Goal: Task Accomplishment & Management: Manage account settings

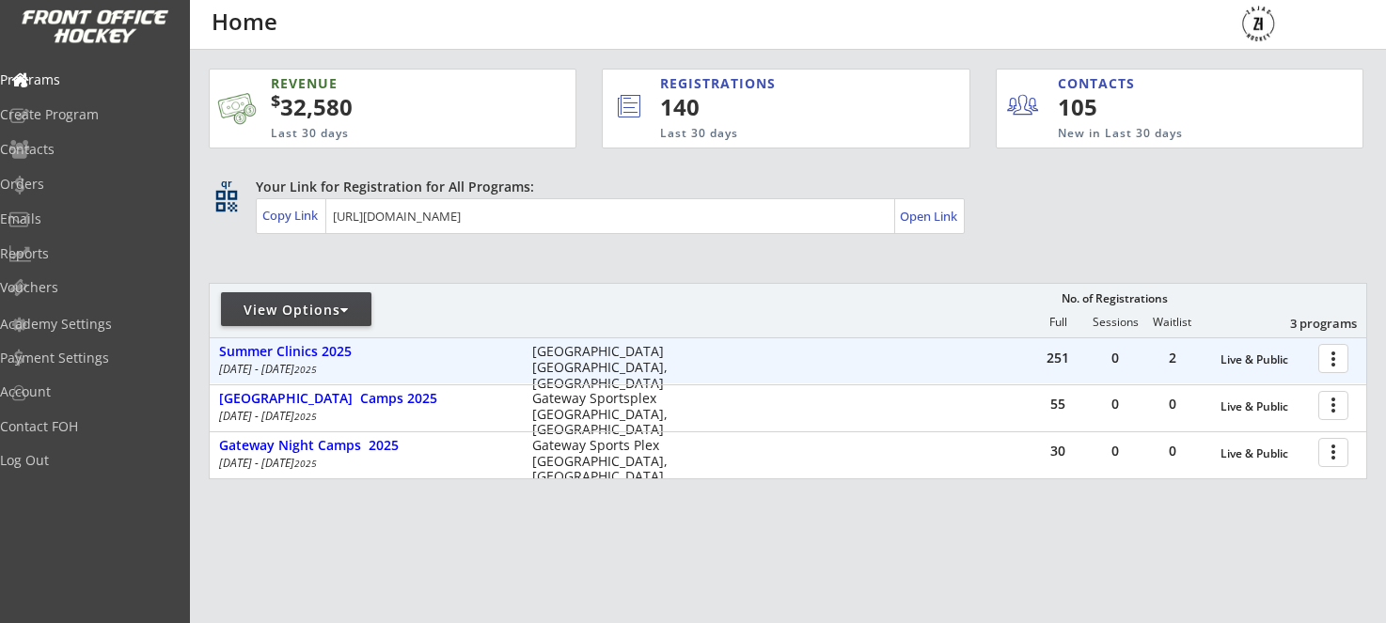
click at [1329, 365] on div at bounding box center [1336, 357] width 33 height 33
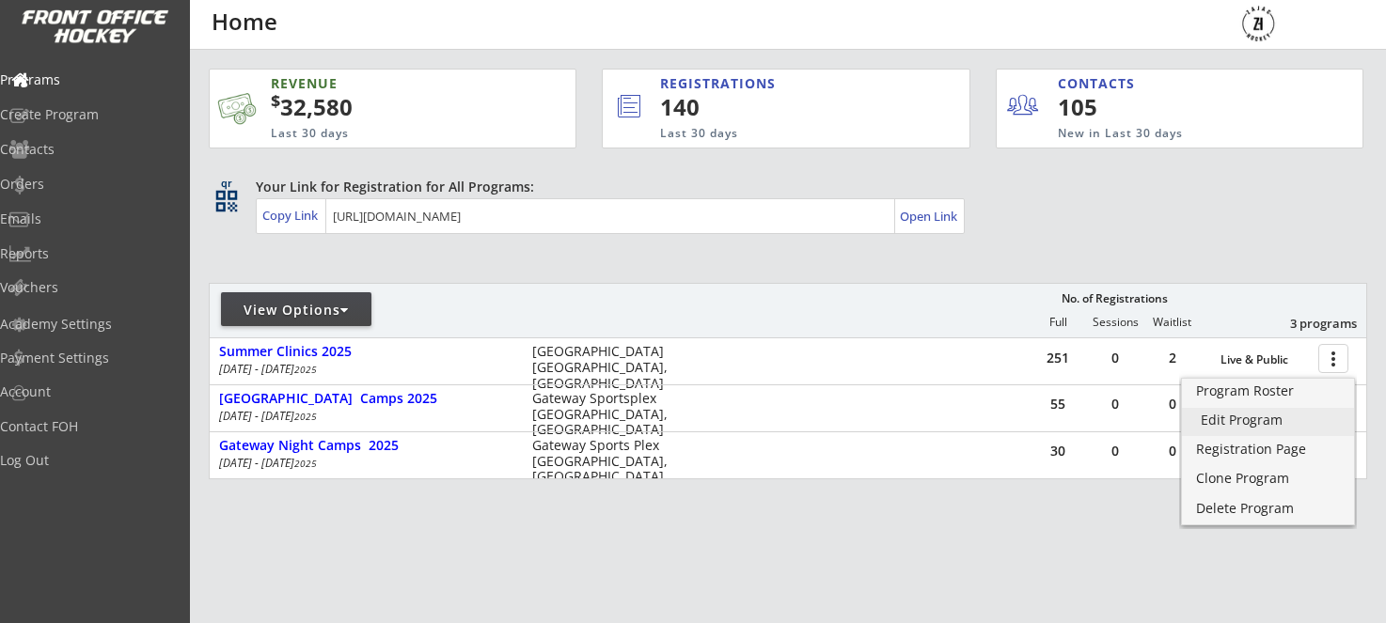
click at [1244, 427] on div "Edit Program" at bounding box center [1268, 420] width 134 height 13
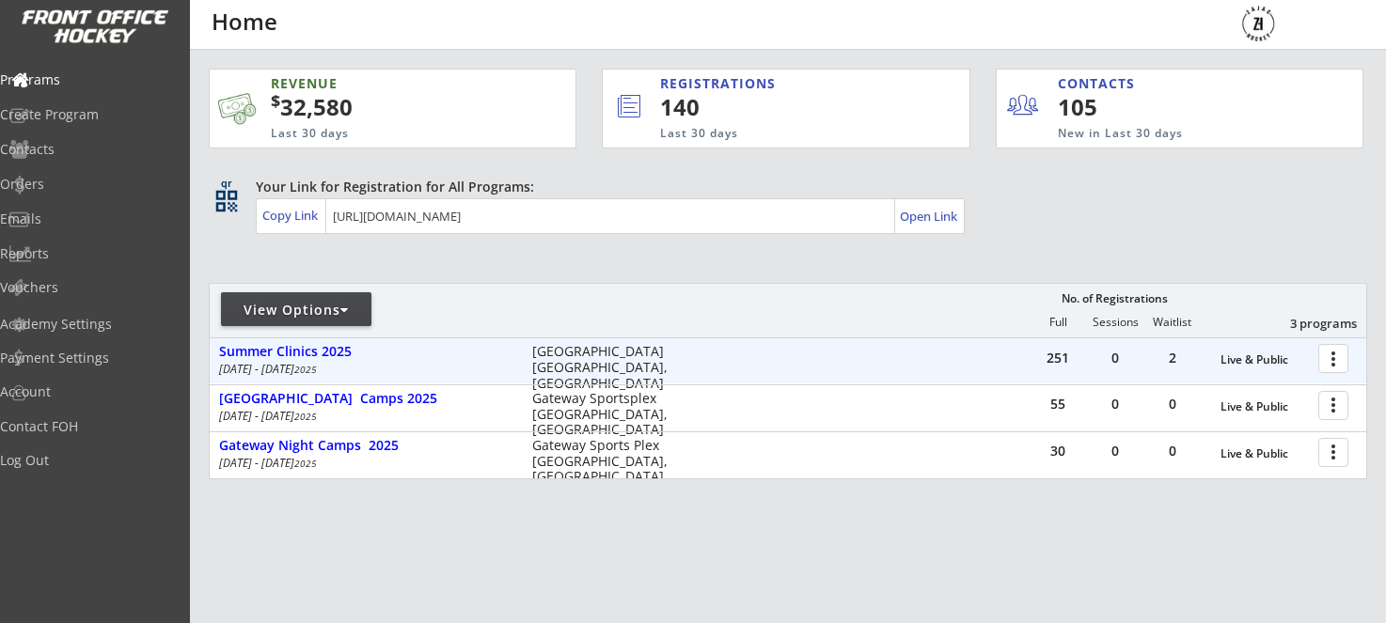
click at [1335, 359] on div at bounding box center [1336, 357] width 33 height 33
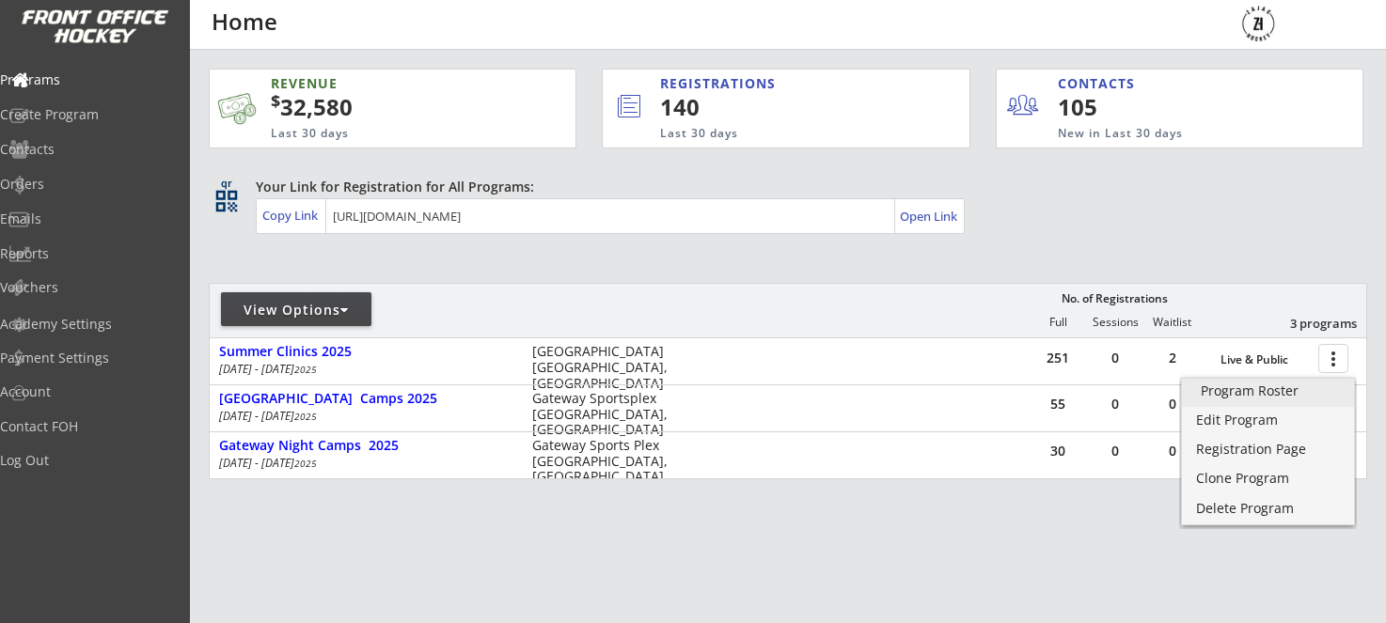
click at [1246, 398] on div "Program Roster" at bounding box center [1268, 390] width 134 height 13
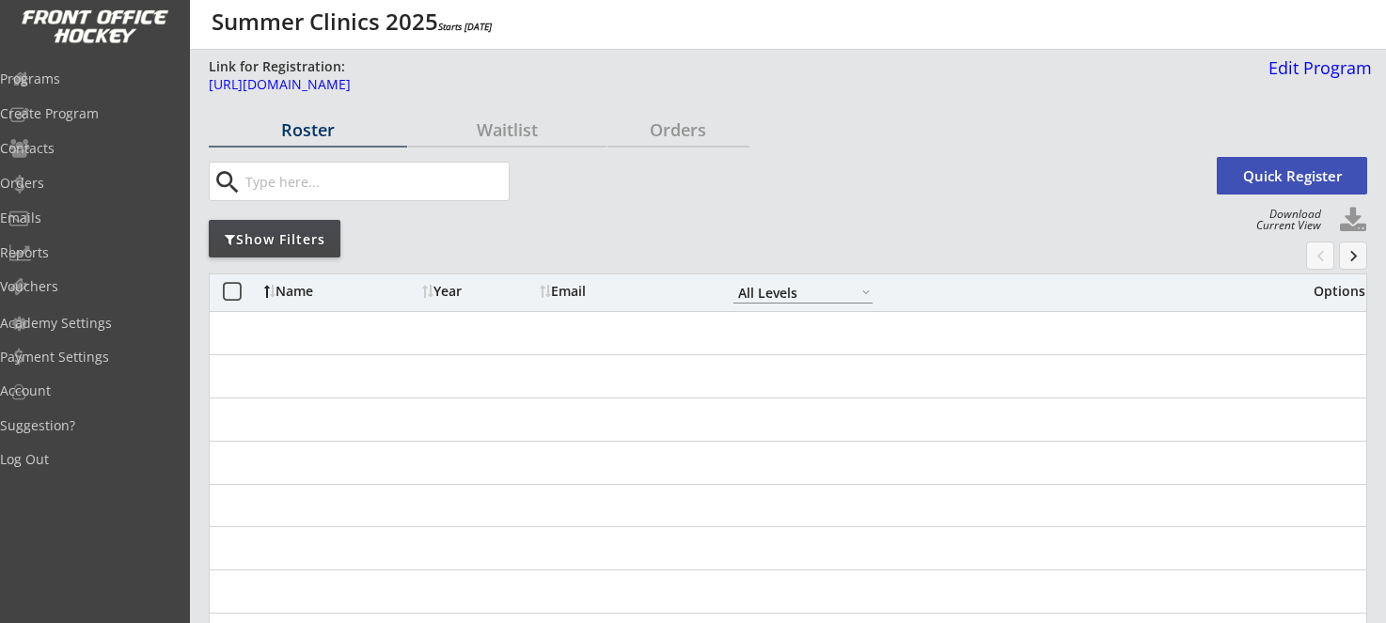
select select ""All Levels""
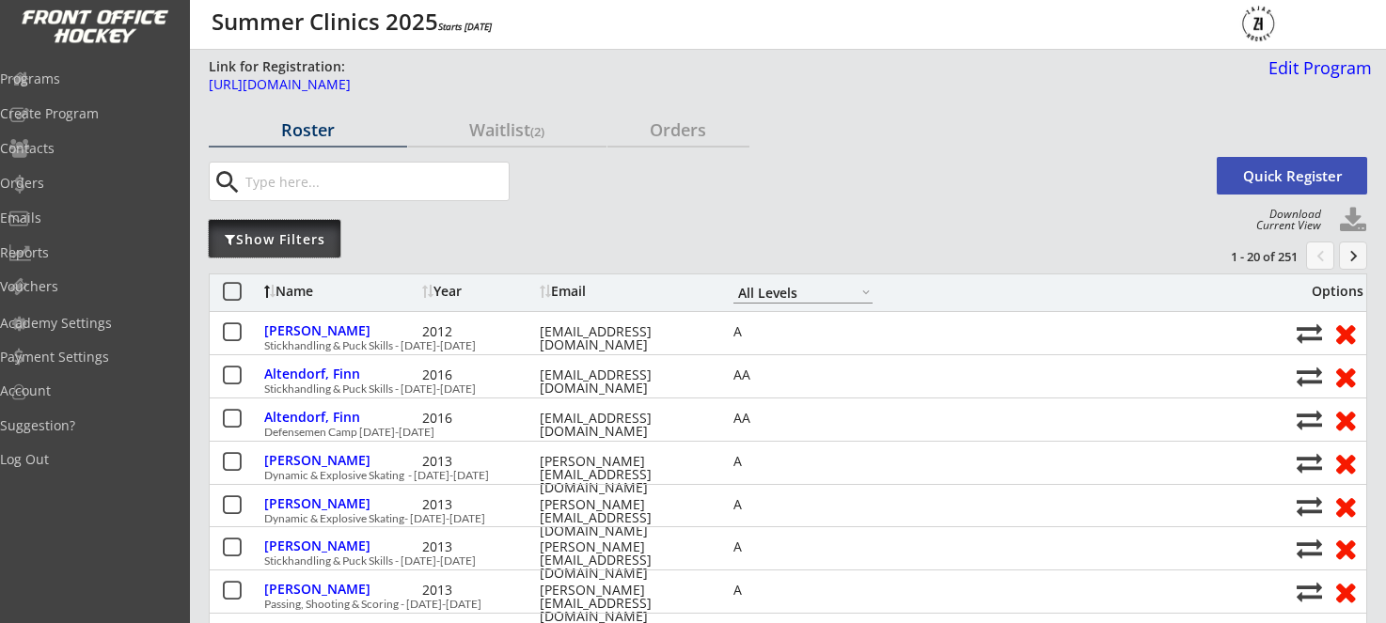
click at [261, 234] on div "Show Filters" at bounding box center [275, 239] width 132 height 19
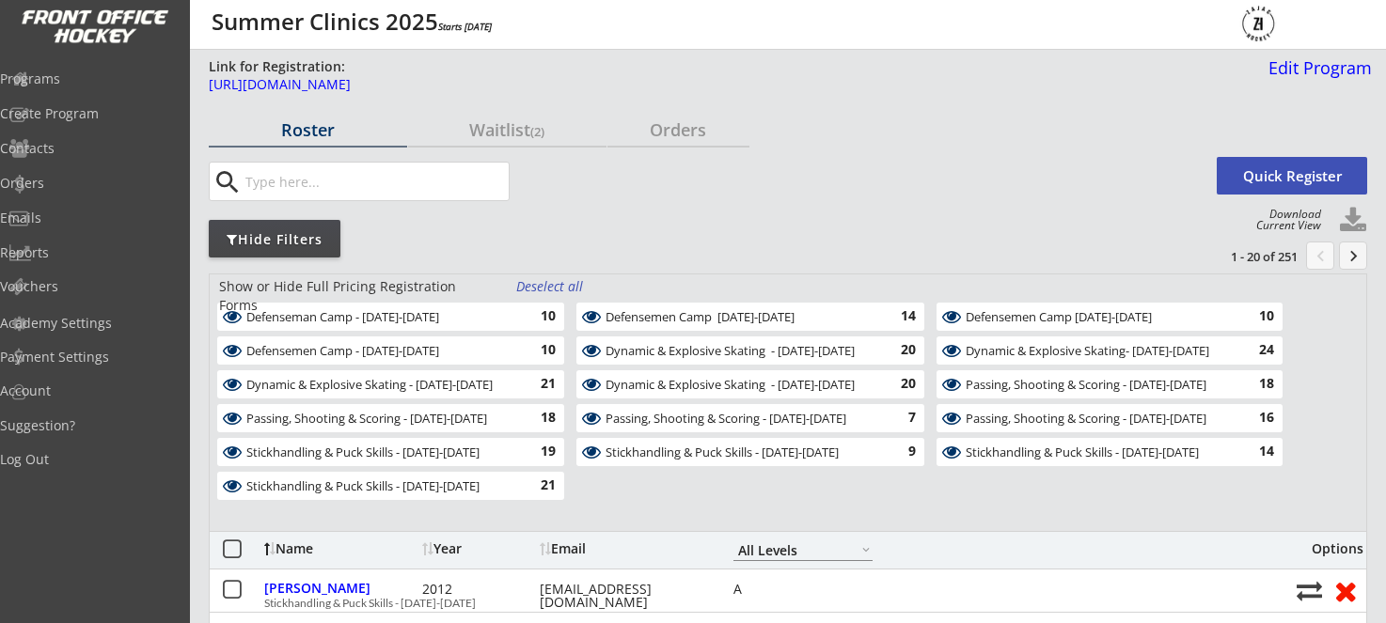
click at [853, 451] on div "Stickhandling & Puck Skills - August 13-14" at bounding box center [738, 453] width 267 height 15
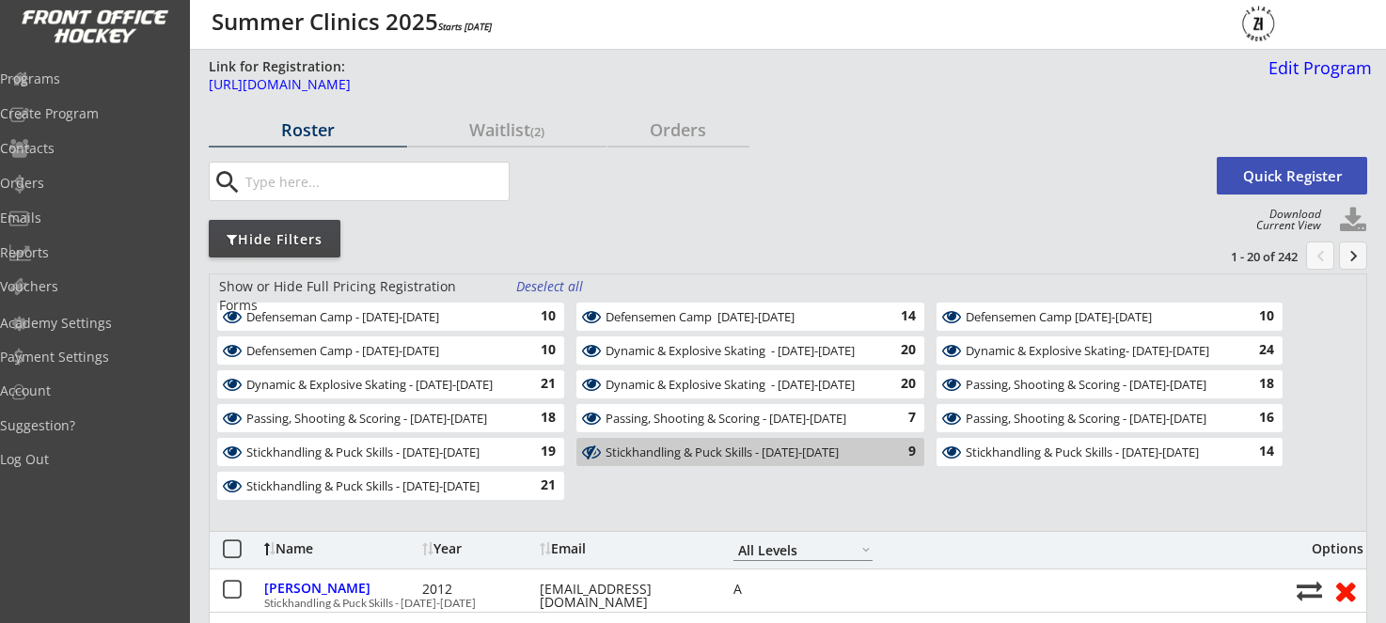
click at [834, 413] on div "Passing, Shooting & Scoring - August 18-19" at bounding box center [738, 419] width 267 height 15
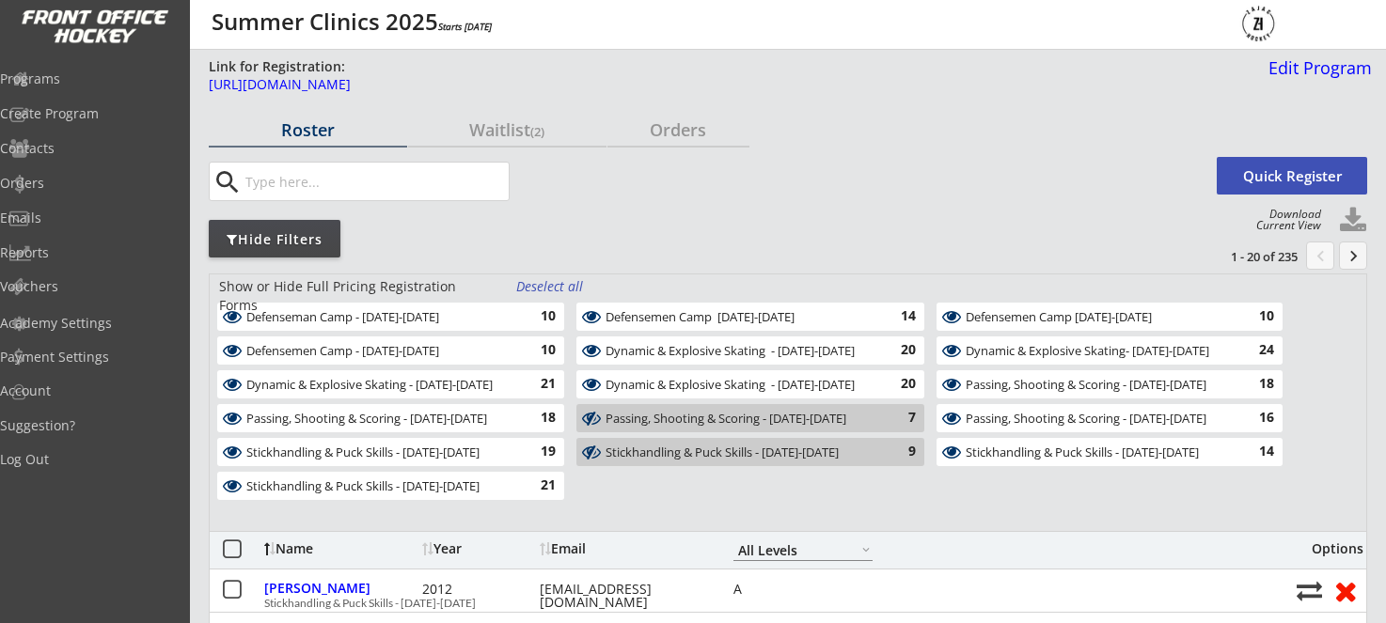
click at [846, 388] on div "Dynamic & Explosive Skating - [DATE]-[DATE]" at bounding box center [738, 385] width 267 height 15
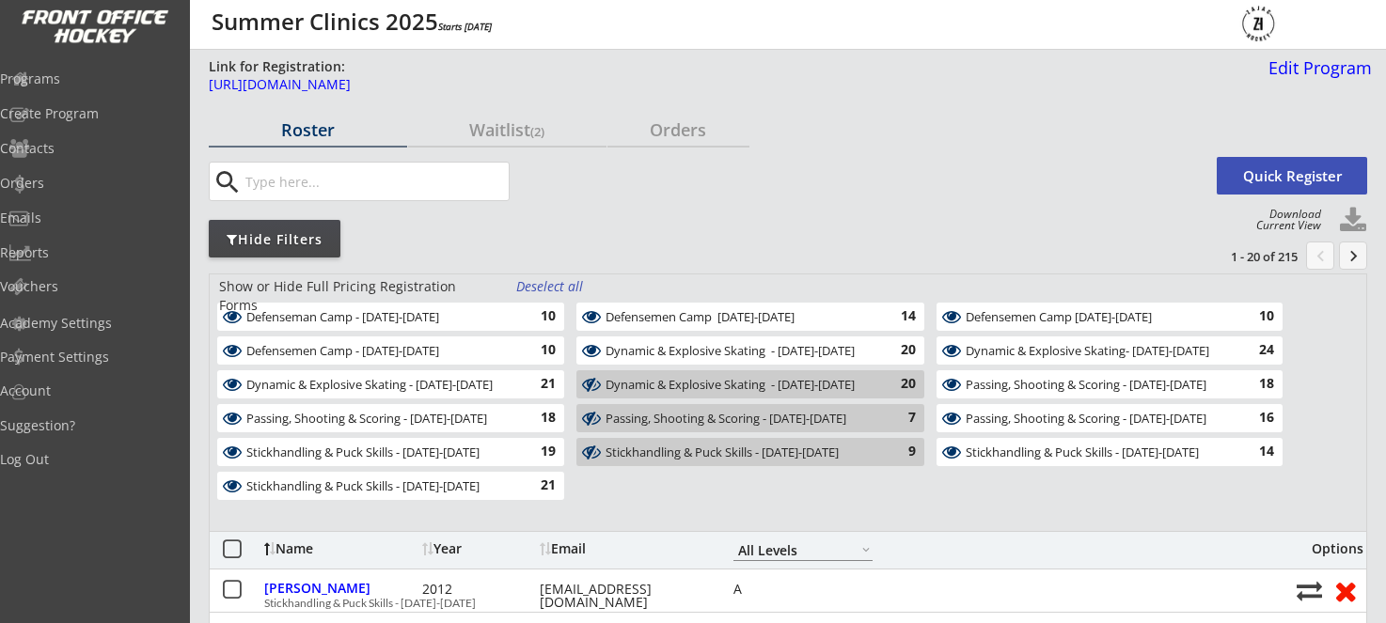
click at [842, 360] on div "Dynamic & Explosive Skating - August 11-12" at bounding box center [738, 352] width 267 height 18
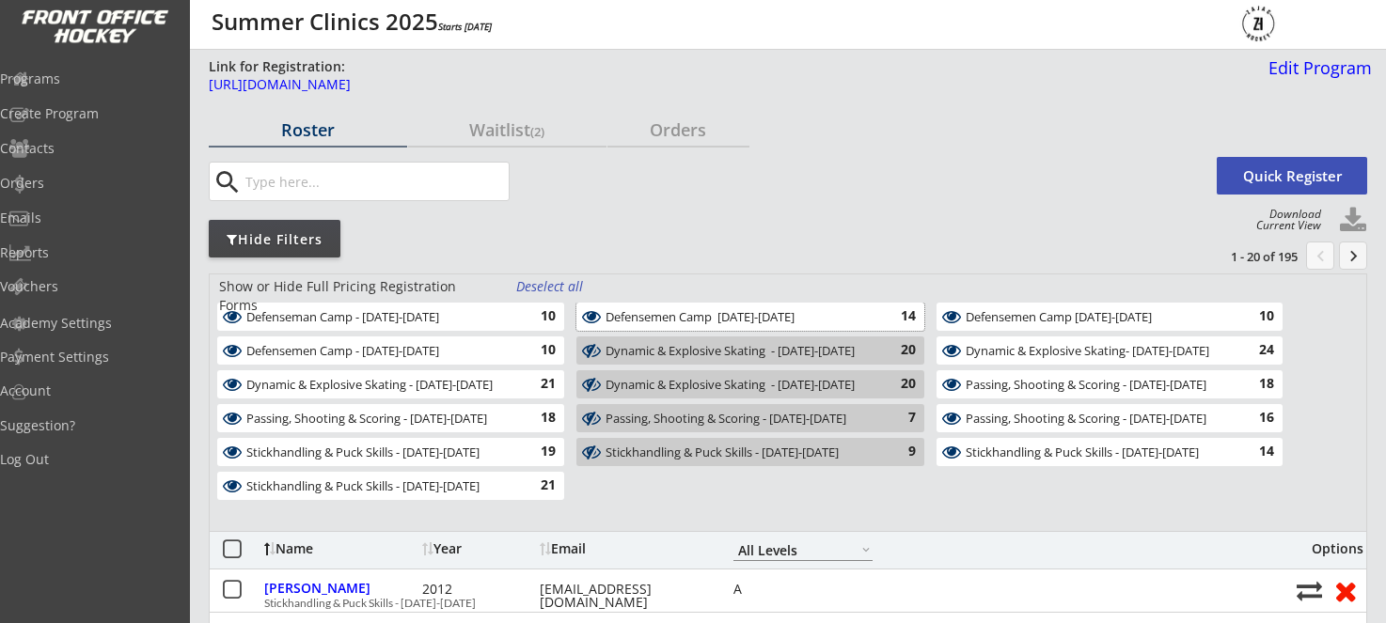
click at [821, 321] on div "Defensemen Camp August 11-12" at bounding box center [738, 317] width 267 height 15
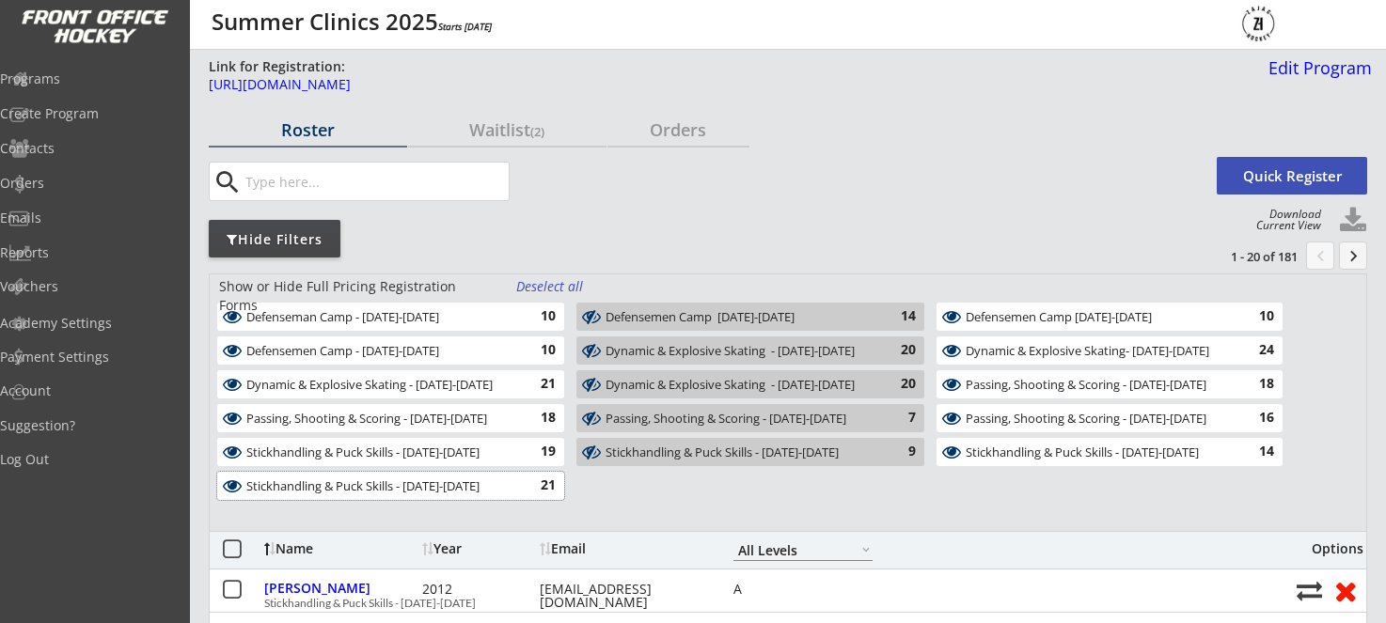
click at [469, 491] on div "Stickhandling & Puck Skills - August 20-21" at bounding box center [379, 486] width 267 height 15
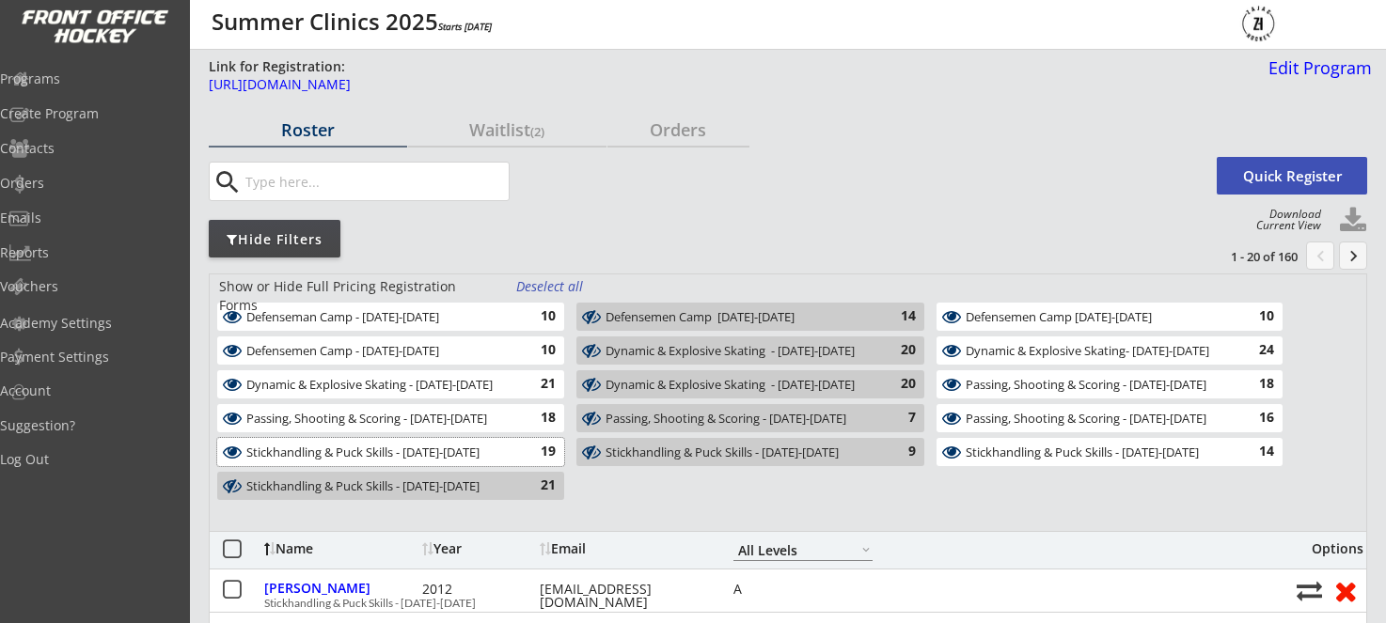
click at [473, 456] on div "Stickhandling & Puck Skills - August 11-12" at bounding box center [379, 453] width 267 height 15
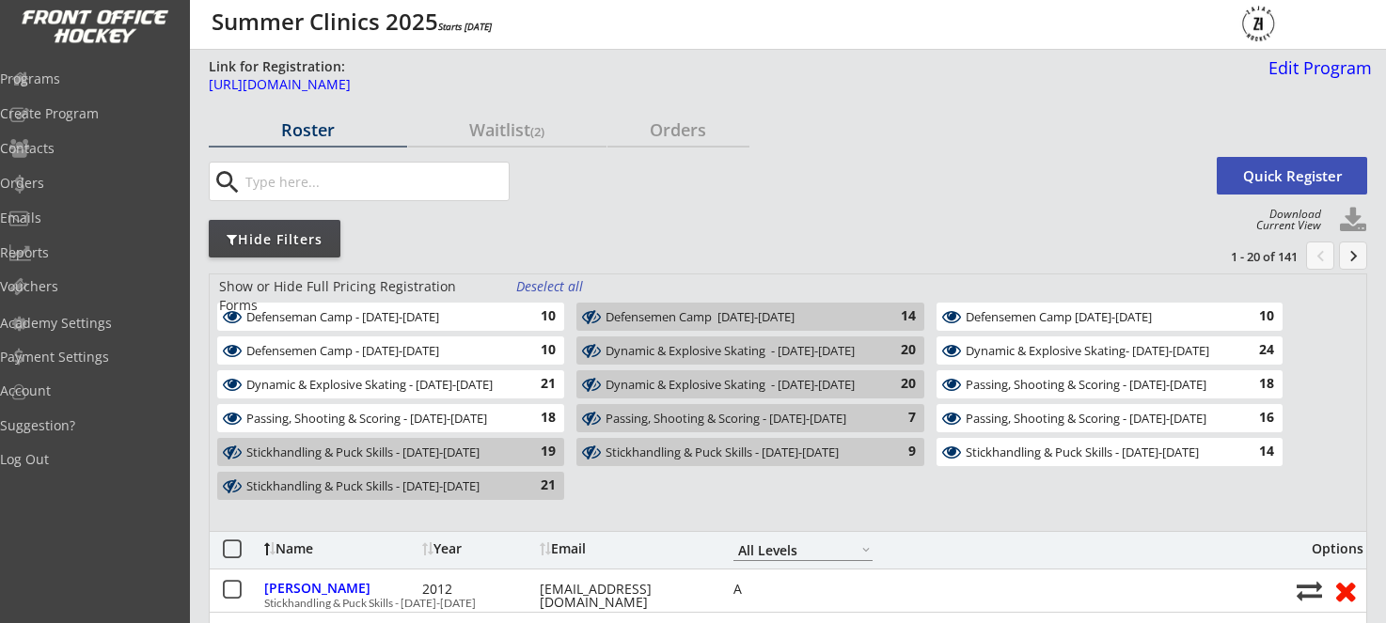
click at [503, 409] on div "Passing, Shooting & Scoring - August 13-14 18" at bounding box center [390, 418] width 347 height 28
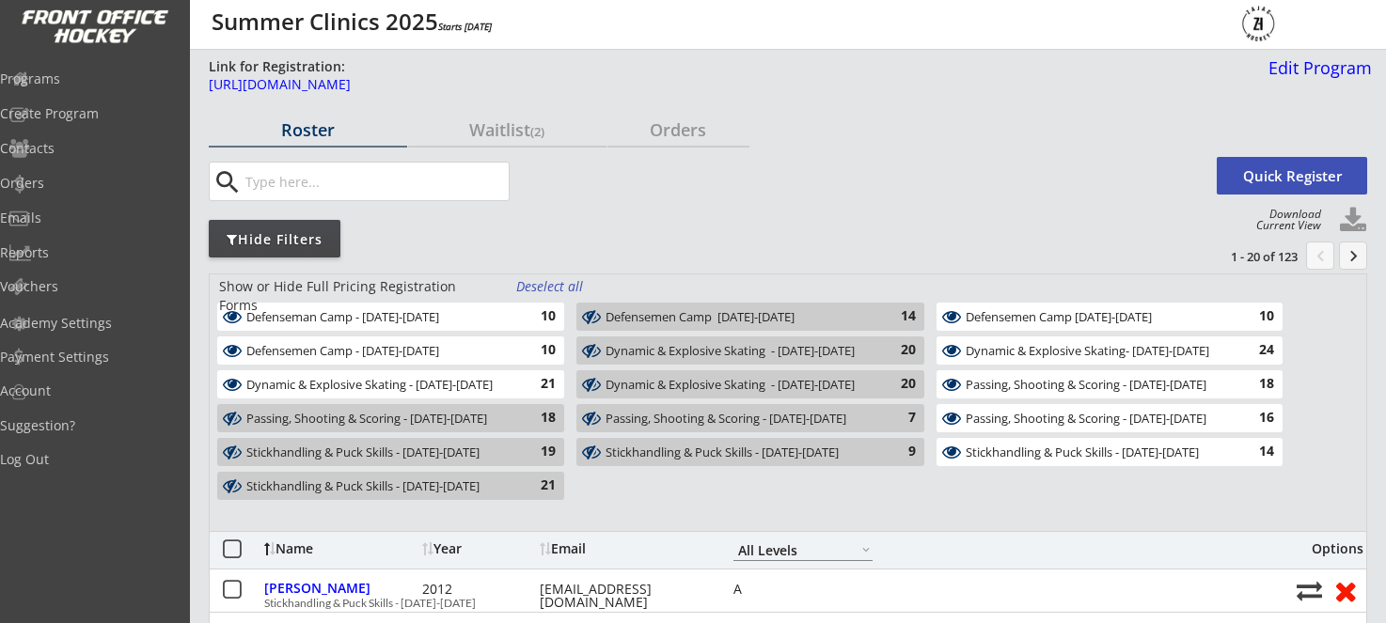
click at [504, 386] on div "Dynamic & Explosive Skating - August 18-19" at bounding box center [379, 385] width 267 height 15
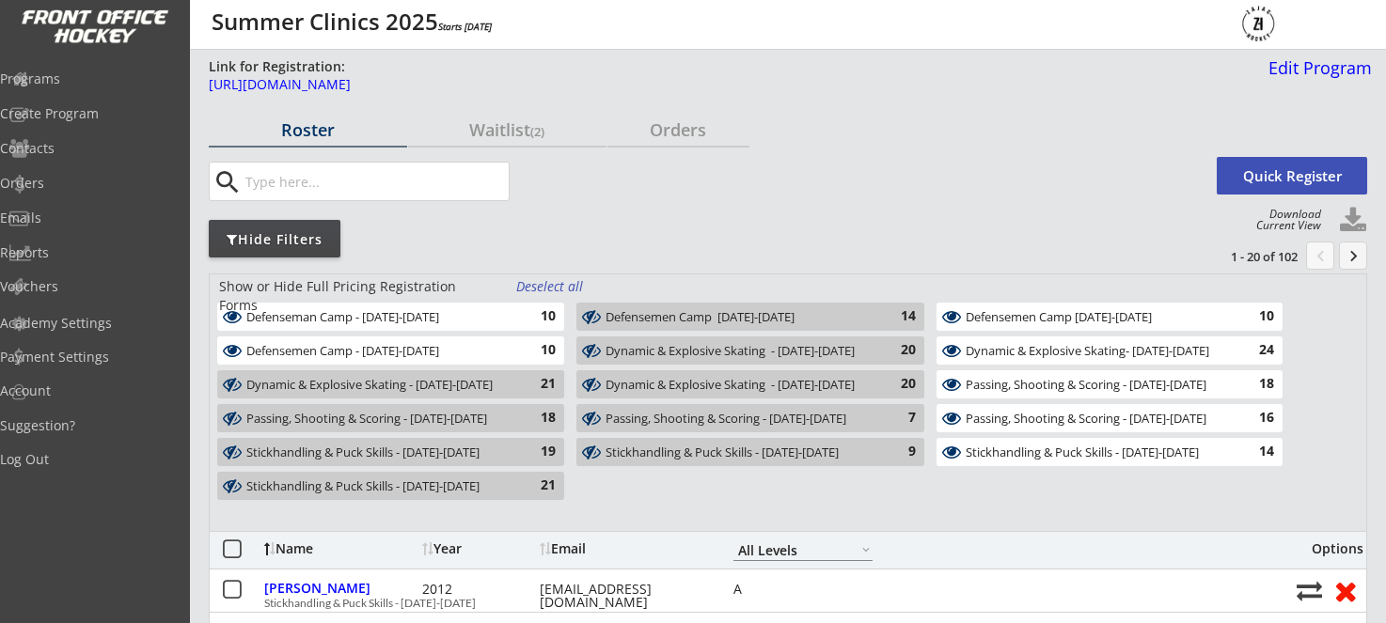
click at [529, 353] on div "10" at bounding box center [537, 350] width 38 height 19
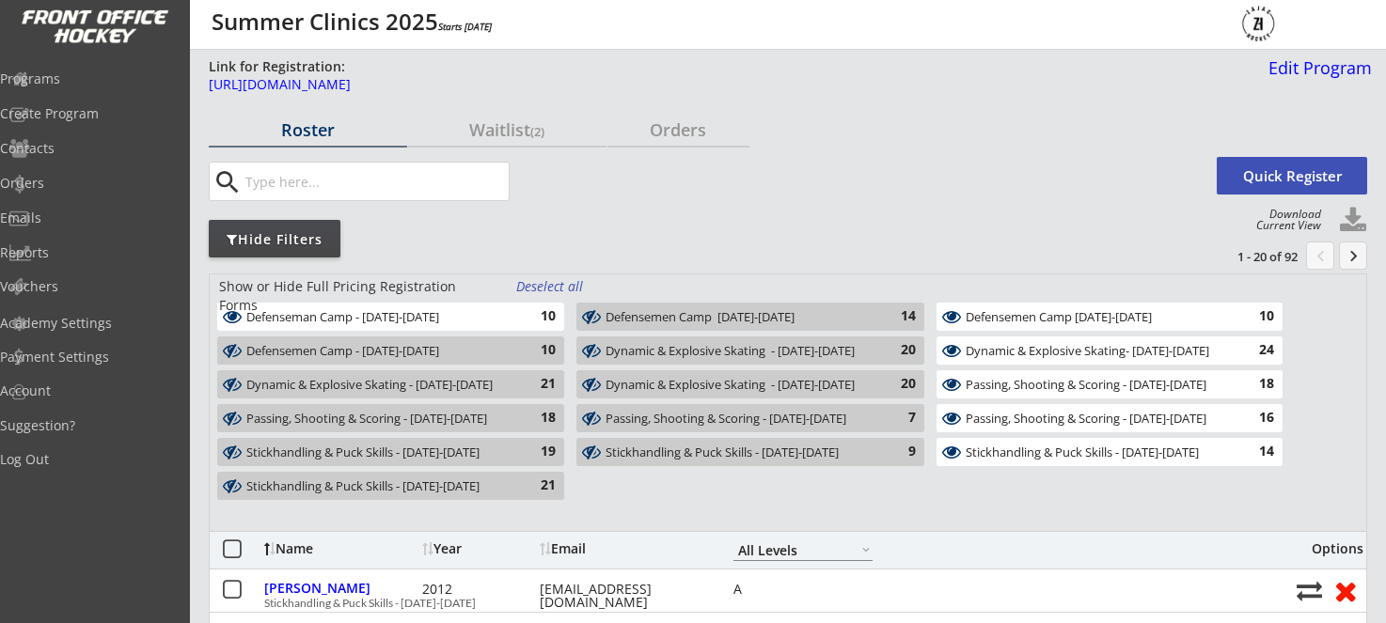
drag, startPoint x: 539, startPoint y: 322, endPoint x: 559, endPoint y: 320, distance: 20.8
click at [539, 322] on div "10" at bounding box center [537, 316] width 38 height 19
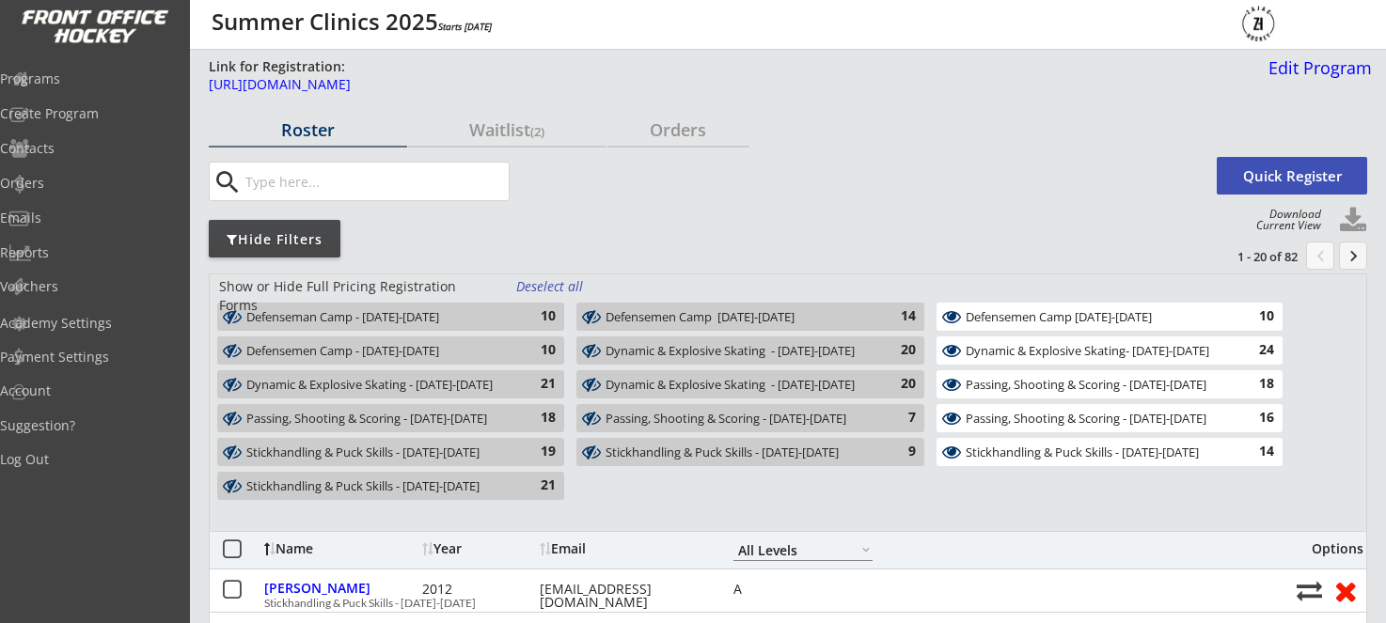
click at [1112, 324] on div "Defensemen Camp August 18-19" at bounding box center [1098, 317] width 266 height 15
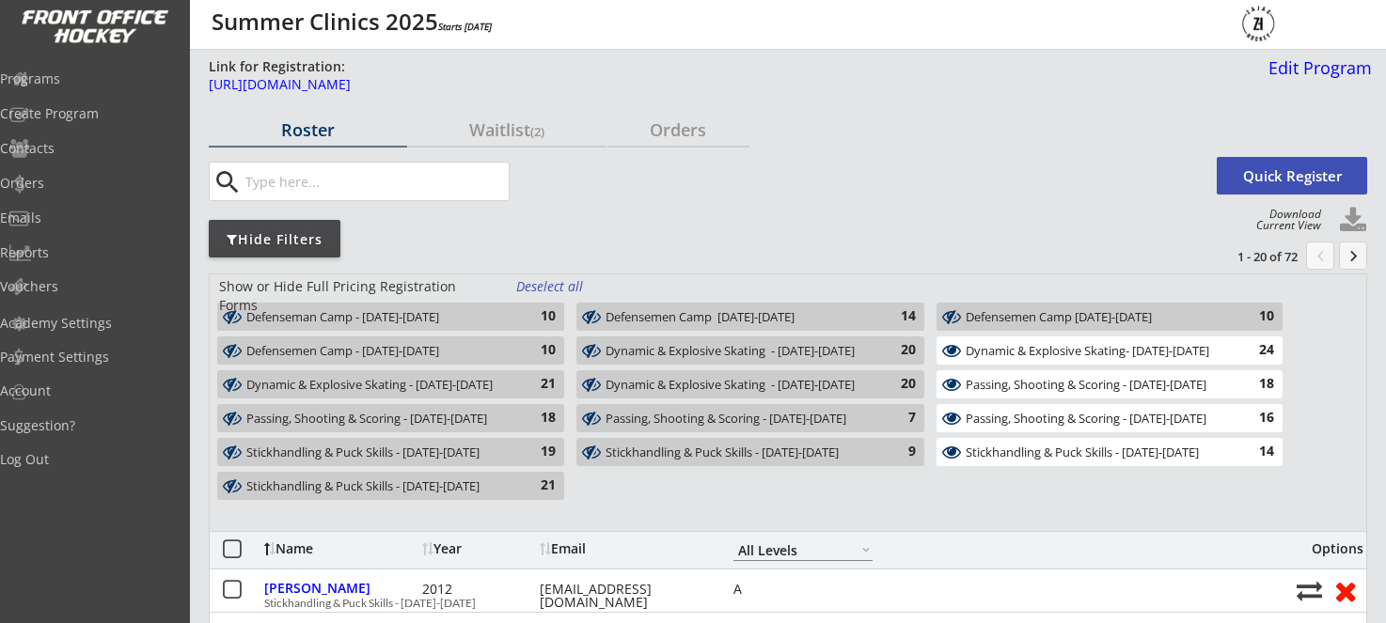
click at [1180, 382] on div "Passing, Shooting & Scoring - August 11-12" at bounding box center [1098, 385] width 266 height 15
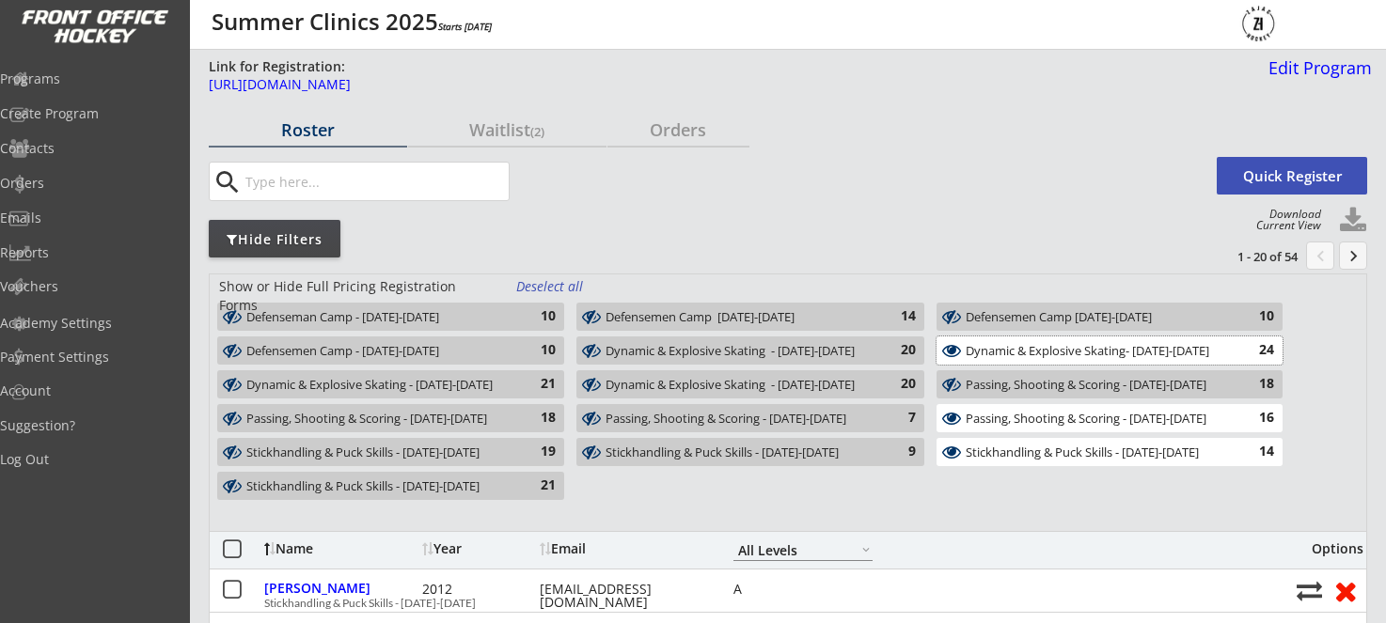
drag, startPoint x: 1177, startPoint y: 353, endPoint x: 1237, endPoint y: 414, distance: 85.8
click at [1177, 353] on div "Dynamic & Explosive Skating- August 13-14" at bounding box center [1098, 351] width 266 height 15
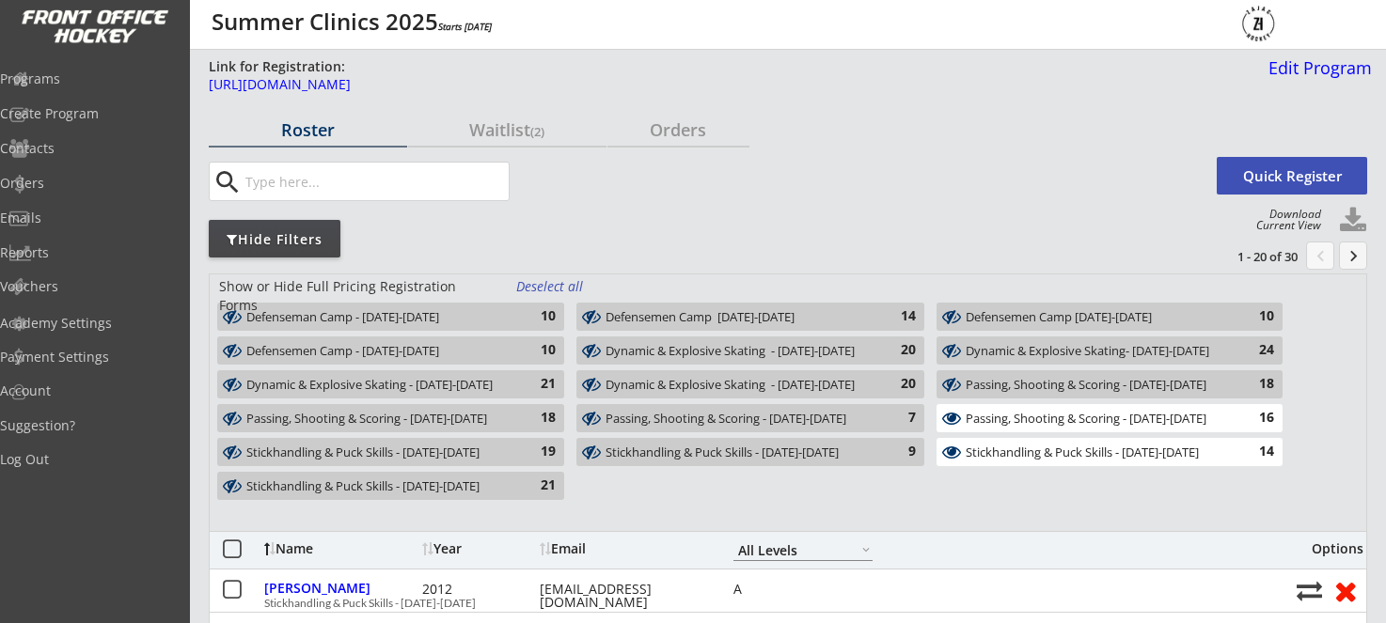
click at [1225, 461] on div "Stickhandling & Puck Skills - August 18-19" at bounding box center [1098, 454] width 266 height 18
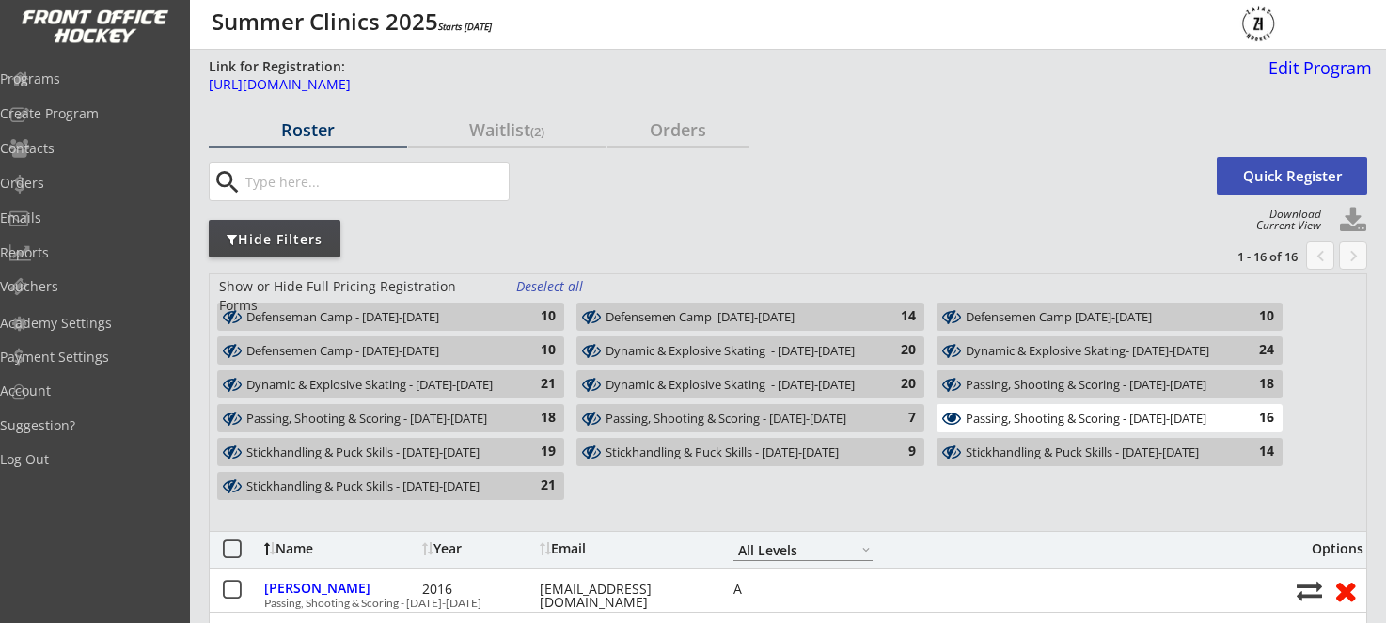
click at [505, 487] on div "Stickhandling & Puck Skills - August 20-21" at bounding box center [379, 486] width 267 height 15
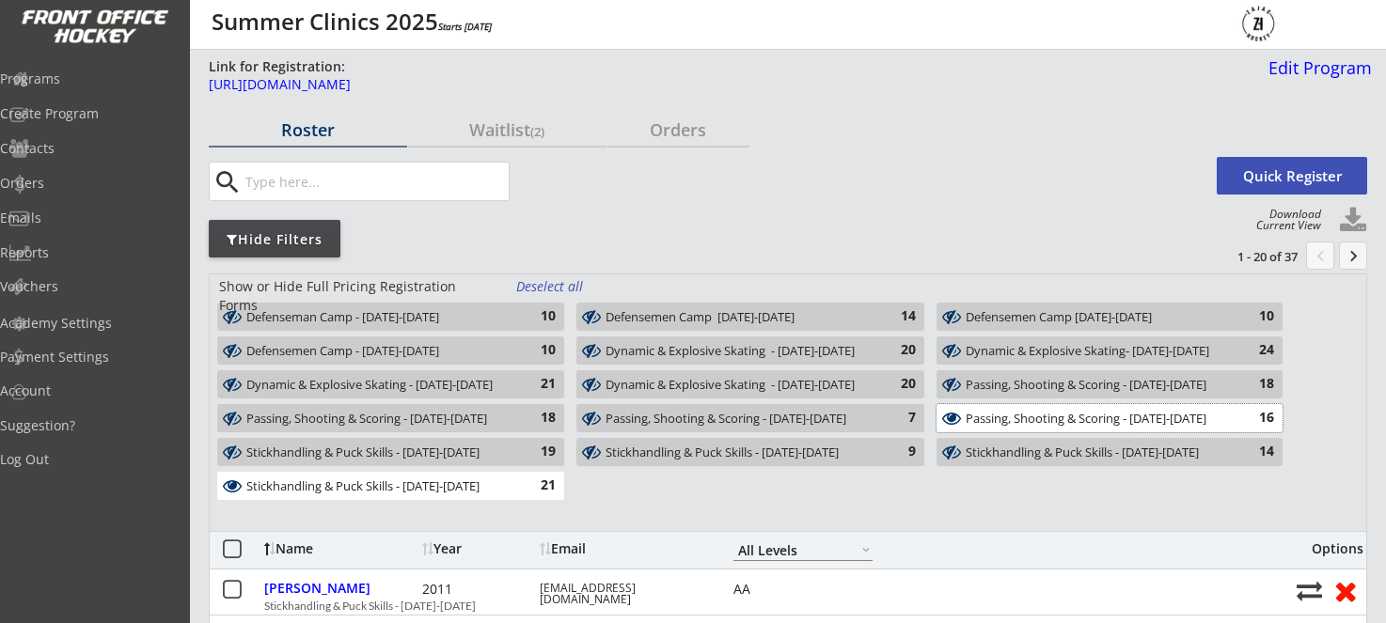
click at [1123, 421] on div "Passing, Shooting & Scoring - August 20-21" at bounding box center [1098, 419] width 266 height 15
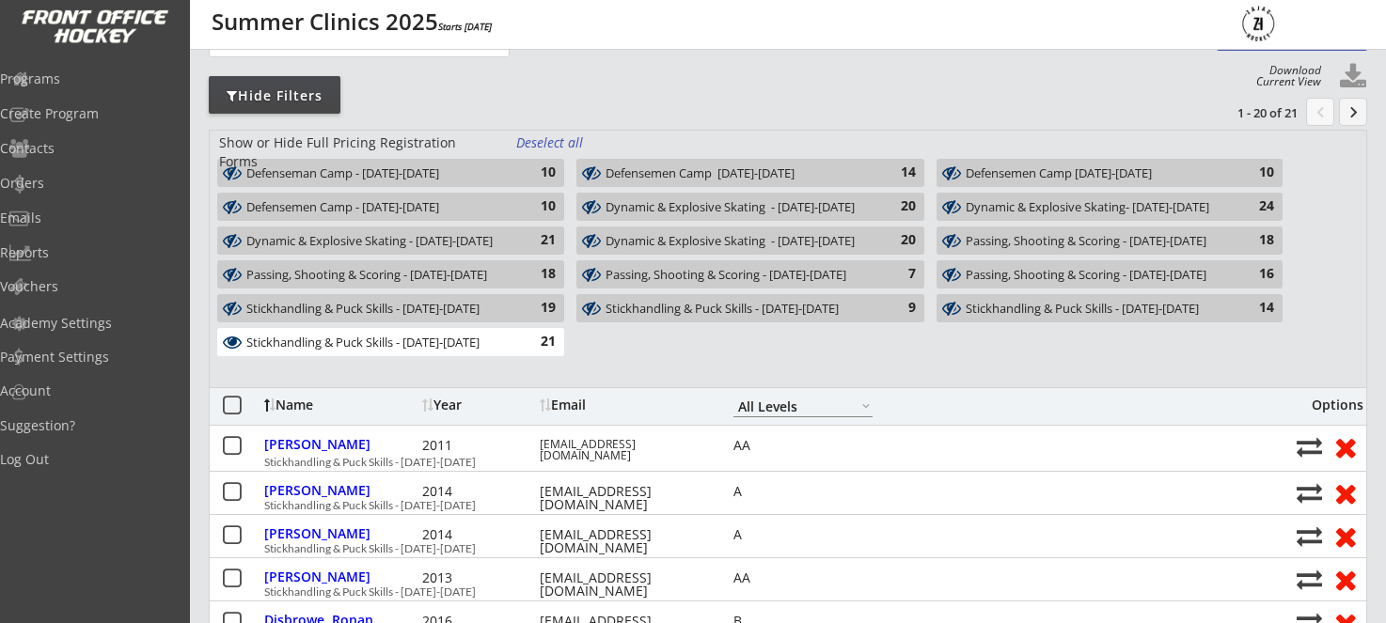
scroll to position [142, 0]
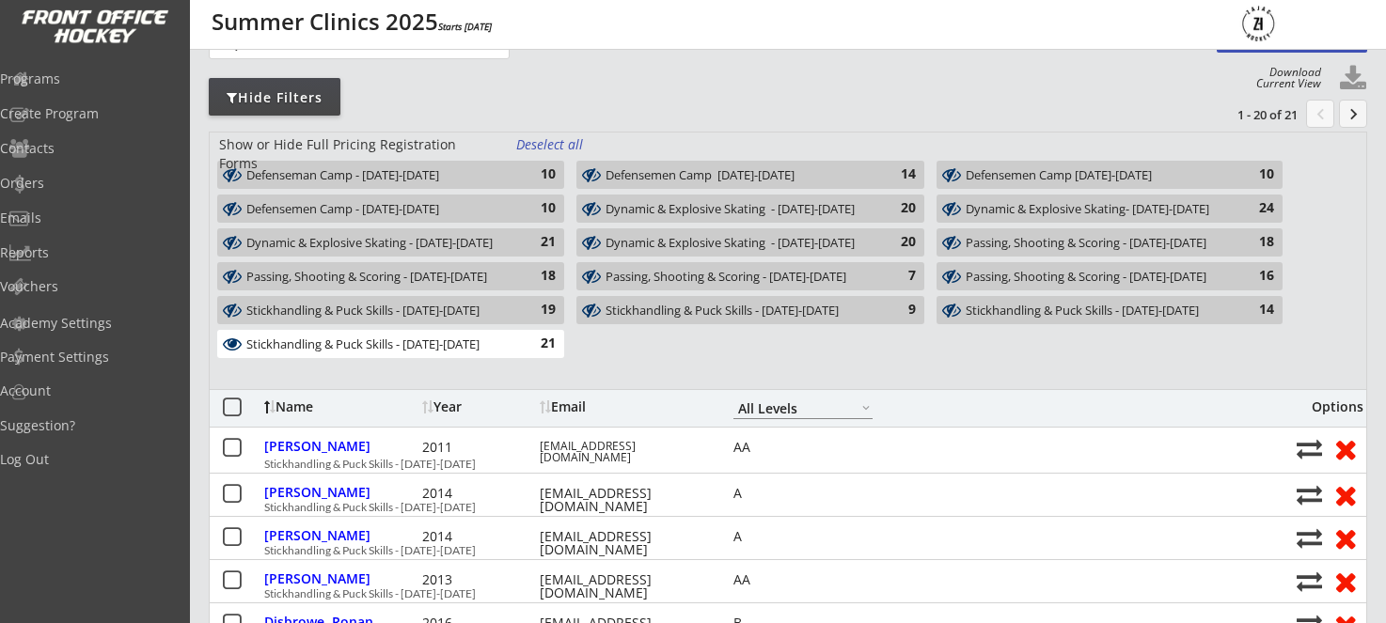
click at [1344, 111] on button "keyboard_arrow_right" at bounding box center [1353, 114] width 28 height 28
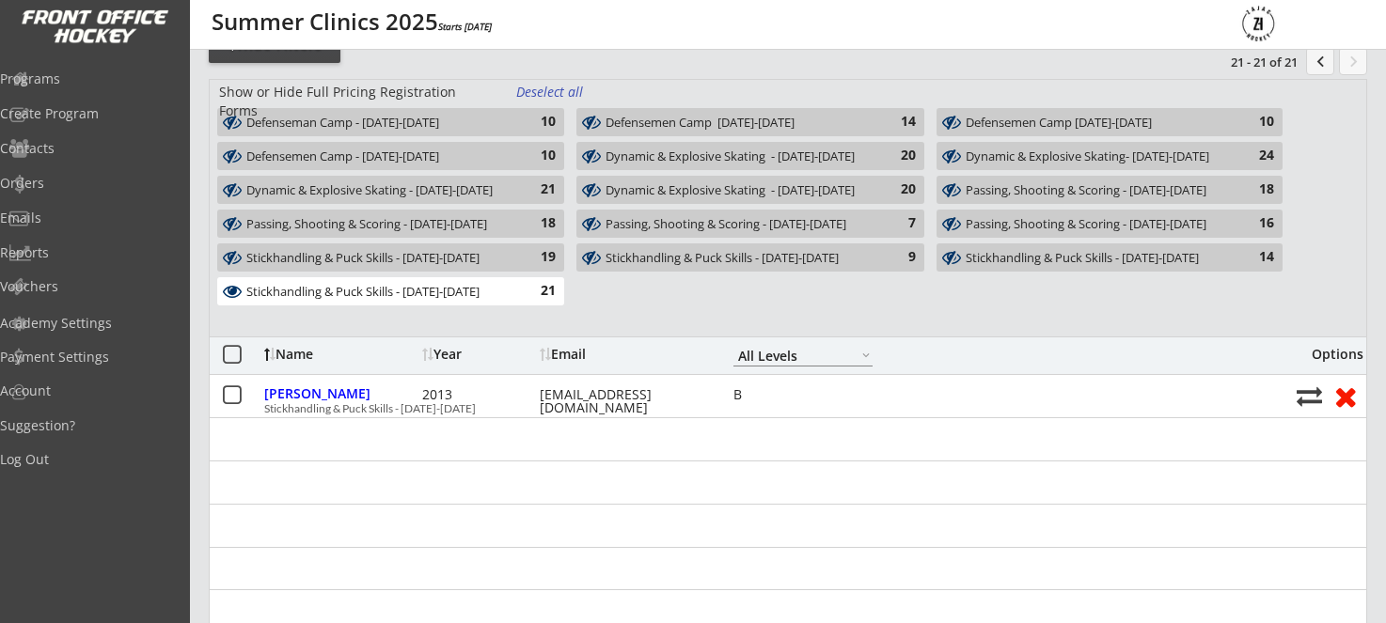
scroll to position [192, 0]
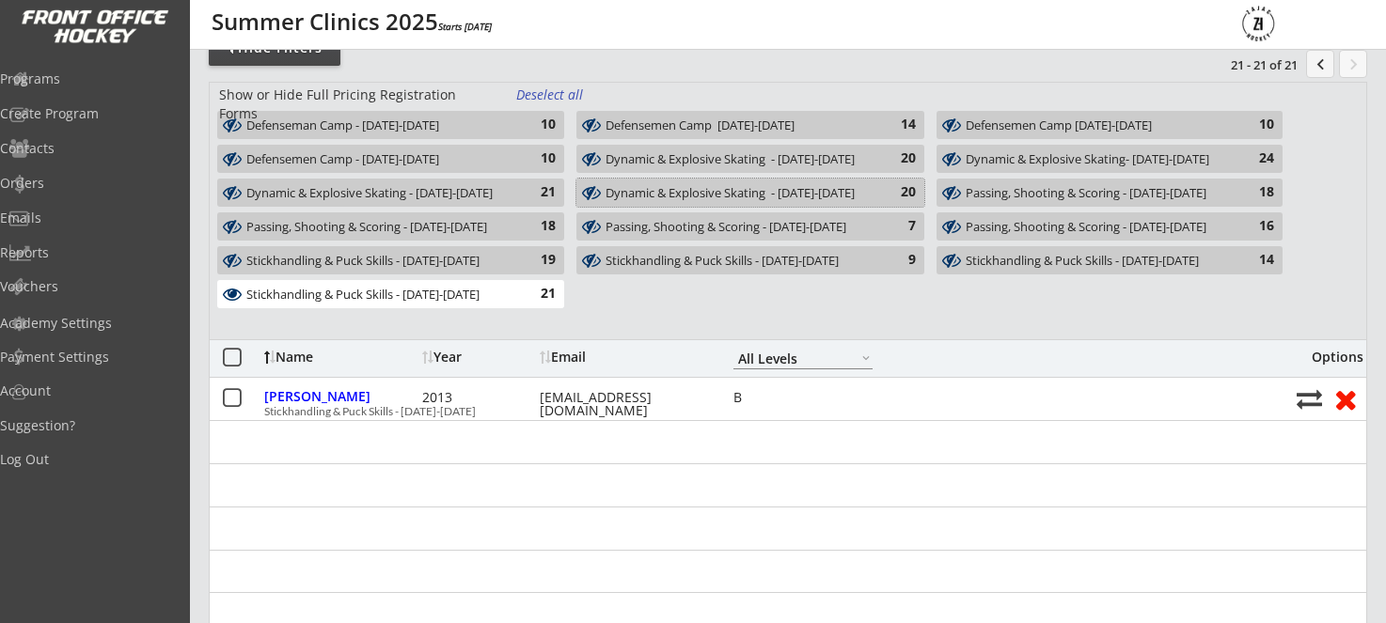
click at [872, 194] on div "Dynamic & Explosive Skating - August 20-21" at bounding box center [738, 193] width 267 height 15
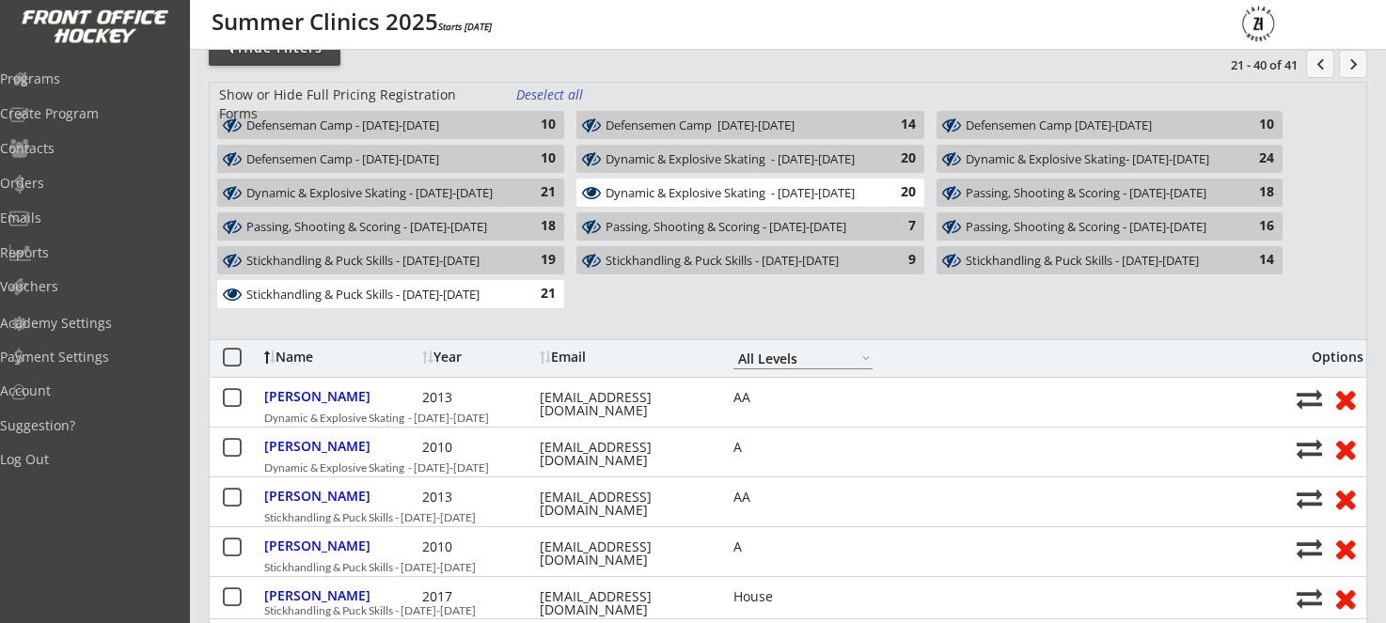
click at [510, 295] on div "Stickhandling & Puck Skills - August 20-21" at bounding box center [379, 295] width 267 height 15
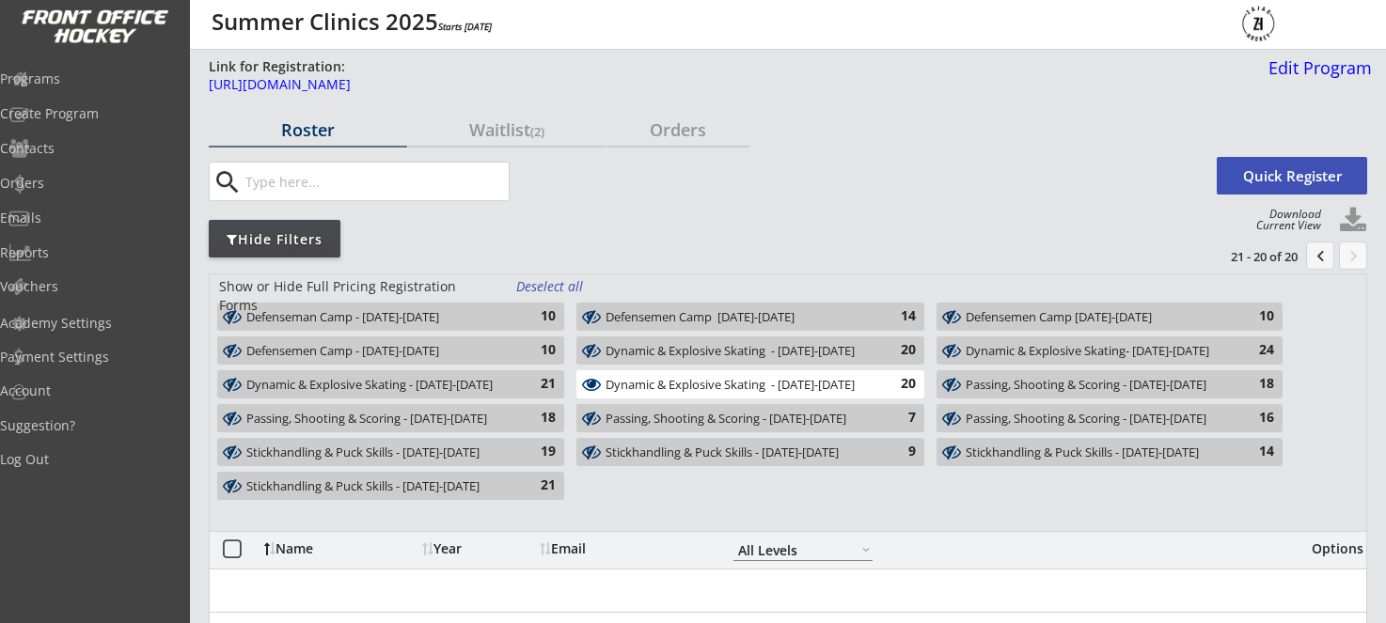
scroll to position [0, 0]
click at [813, 387] on div "Dynamic & Explosive Skating - August 20-21" at bounding box center [738, 385] width 267 height 15
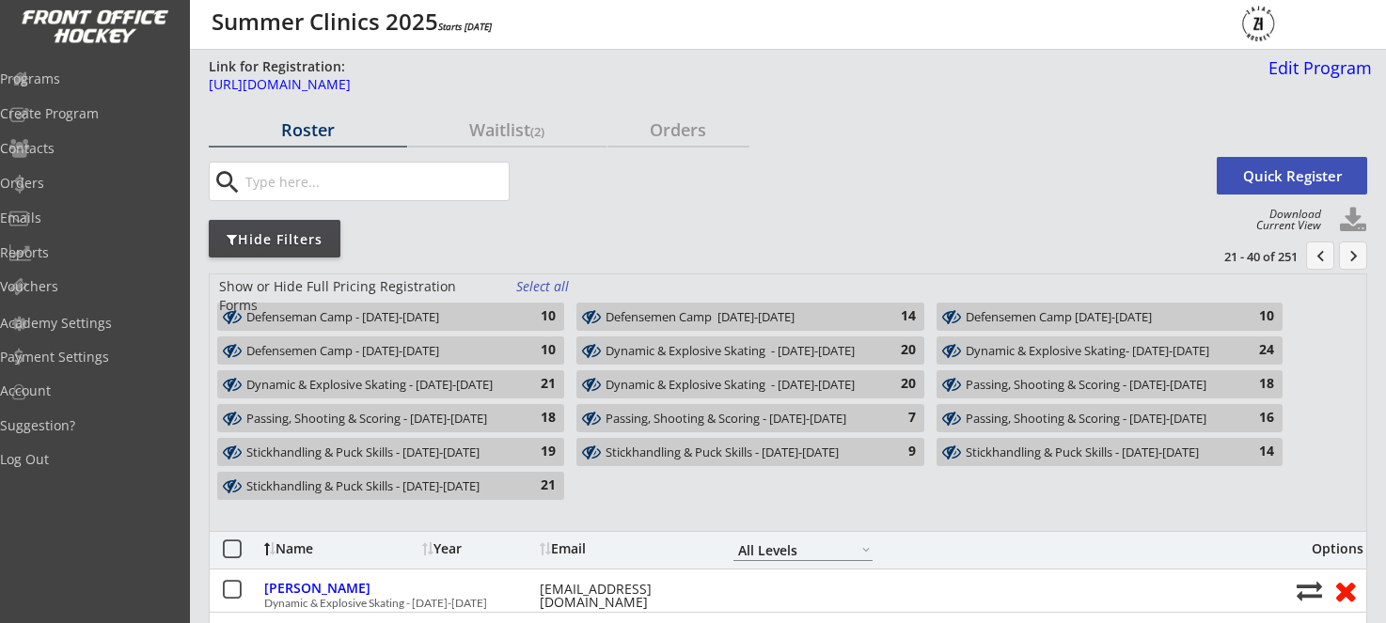
click at [813, 387] on div "Dynamic & Explosive Skating - August 20-21" at bounding box center [738, 385] width 267 height 15
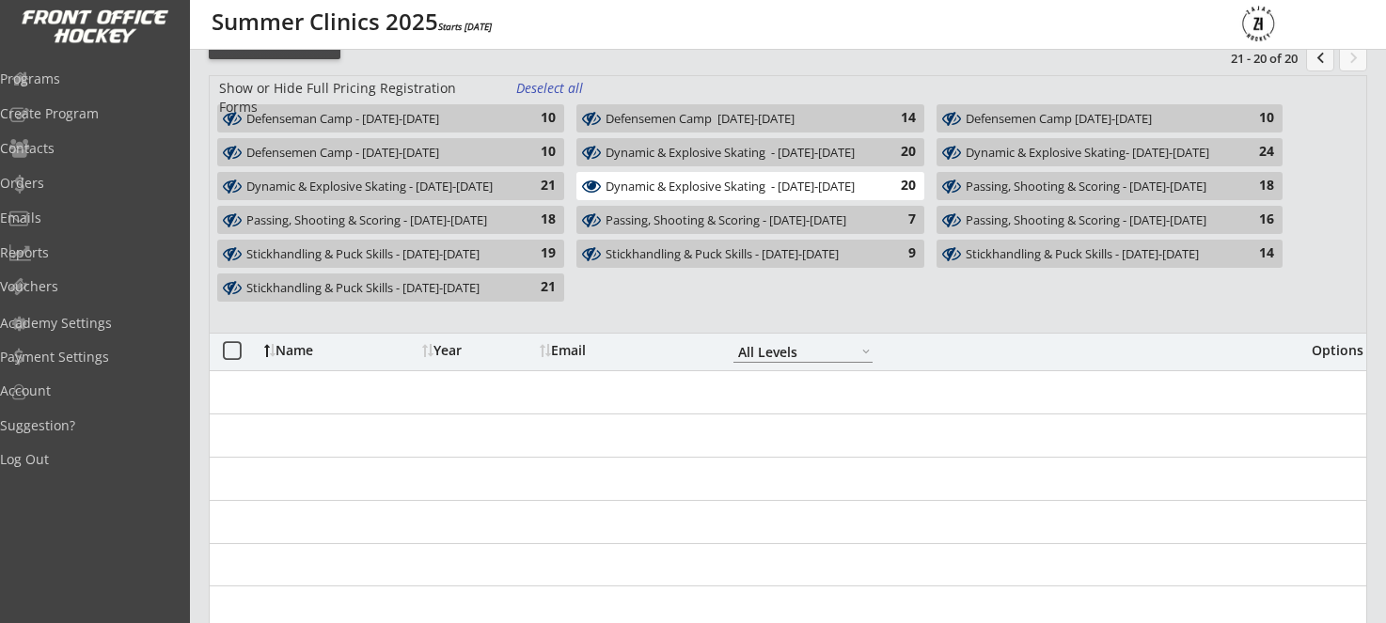
scroll to position [198, 0]
click at [530, 189] on div "21" at bounding box center [537, 186] width 38 height 19
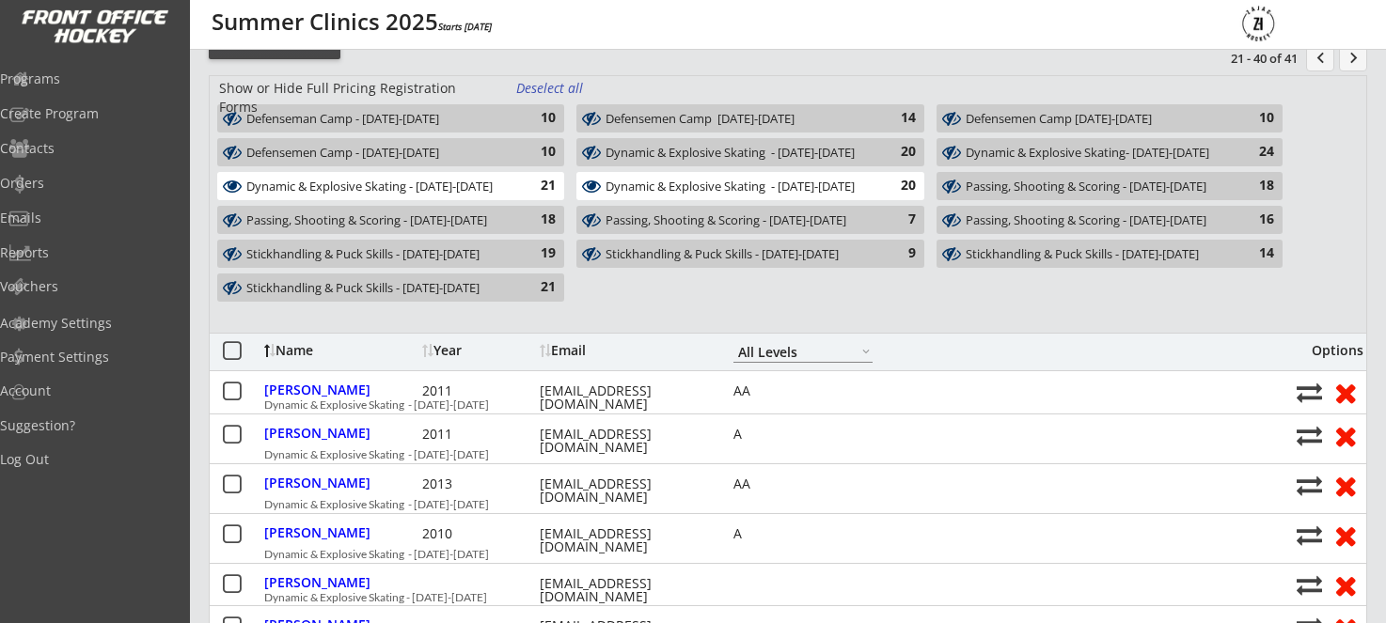
click at [788, 196] on div "Dynamic & Explosive Skating - August 20-21 20" at bounding box center [749, 186] width 347 height 28
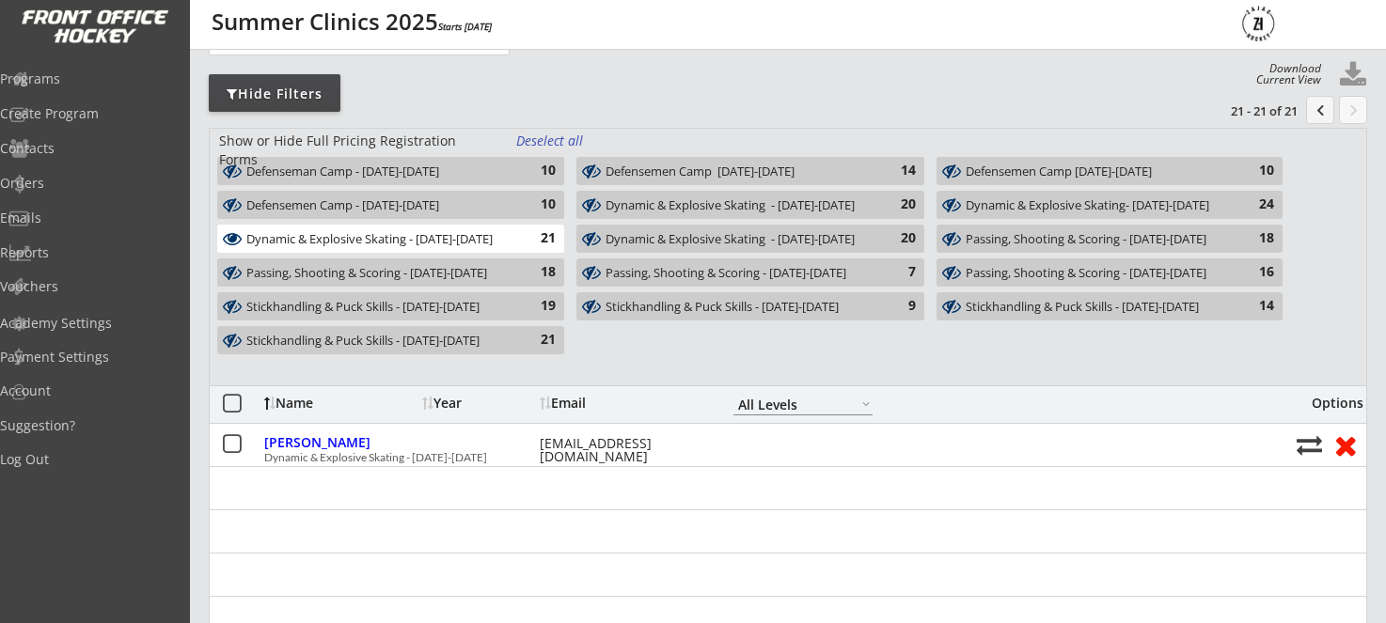
scroll to position [145, 0]
click at [1049, 206] on div "Dynamic & Explosive Skating- August 13-14" at bounding box center [1098, 206] width 266 height 15
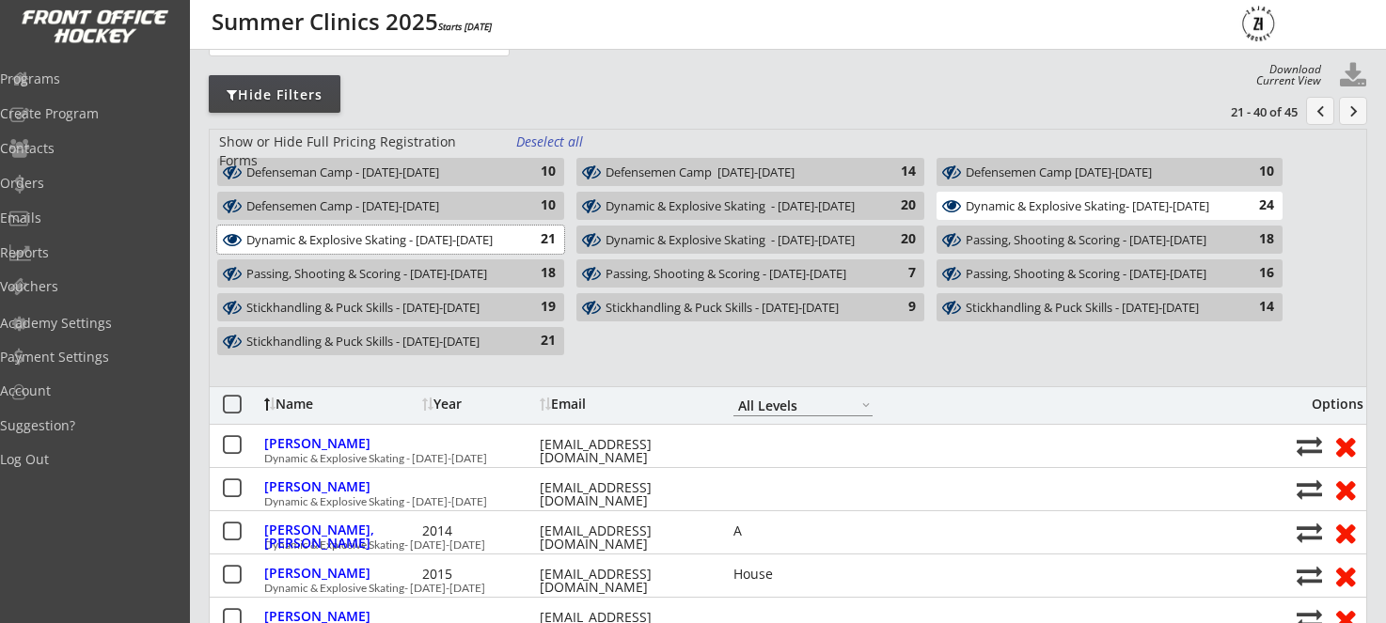
click at [495, 239] on div "Dynamic & Explosive Skating - August 18-19" at bounding box center [379, 240] width 267 height 15
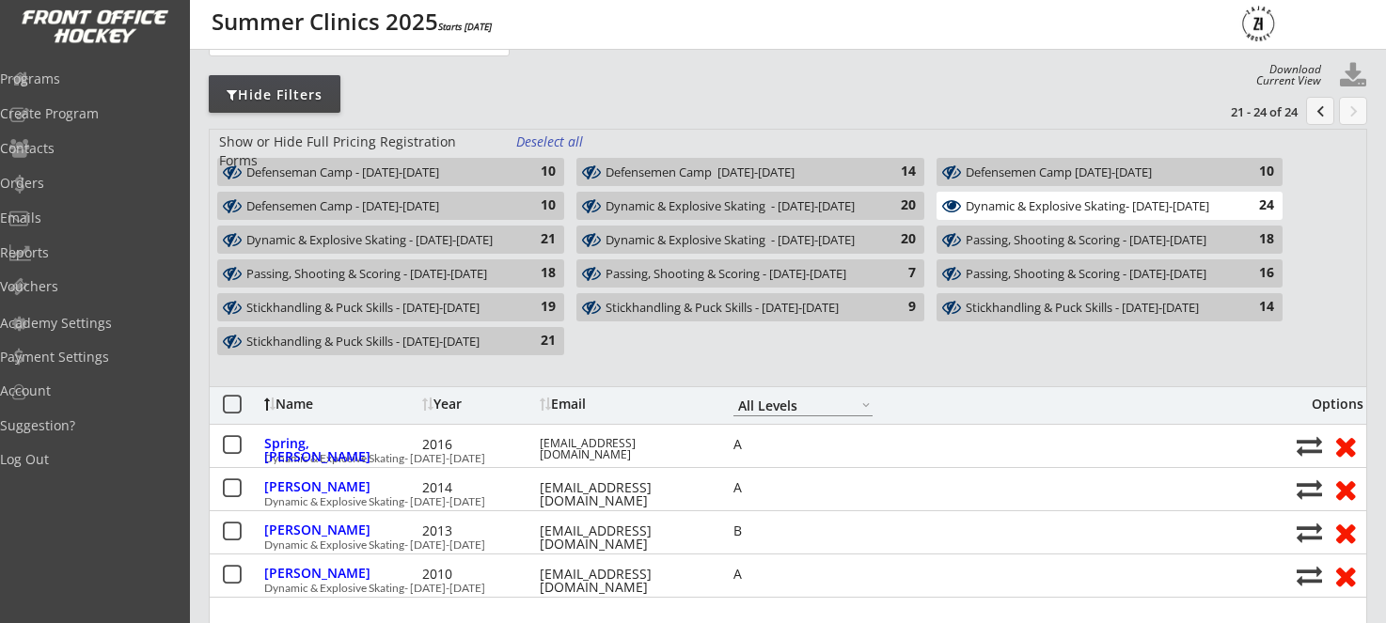
scroll to position [148, 0]
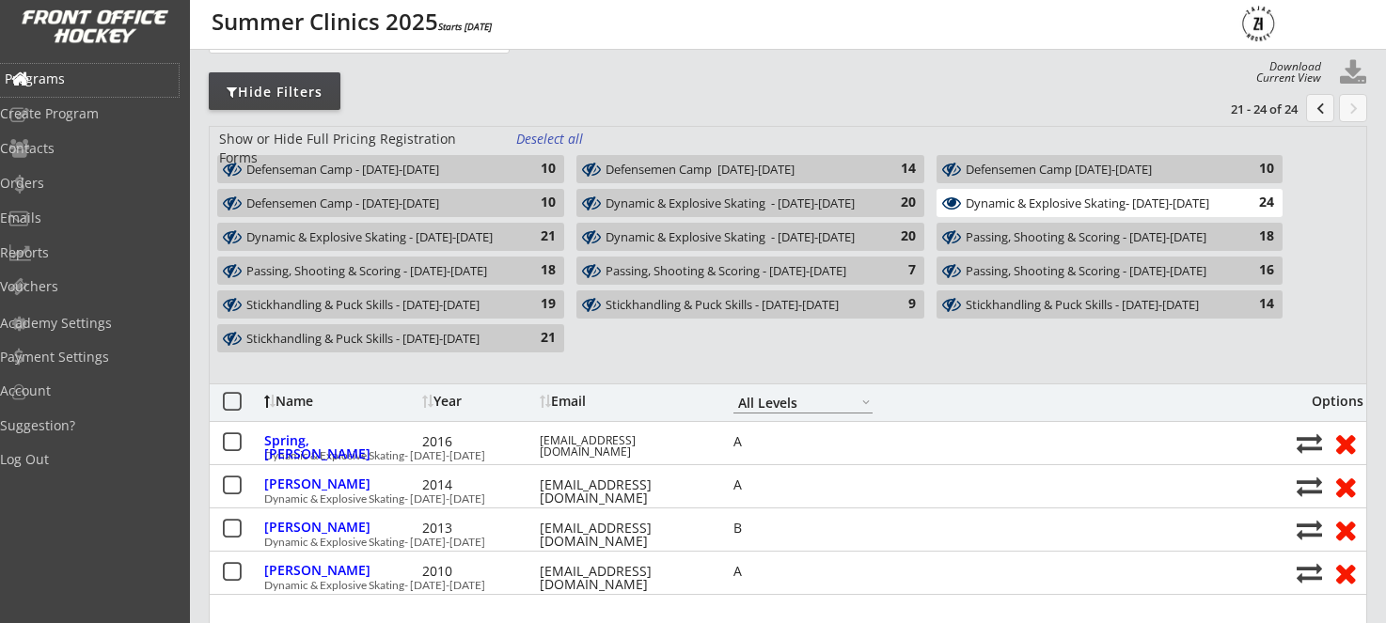
drag, startPoint x: 92, startPoint y: 85, endPoint x: 165, endPoint y: 49, distance: 80.7
click at [93, 85] on div "Programs" at bounding box center [89, 78] width 169 height 13
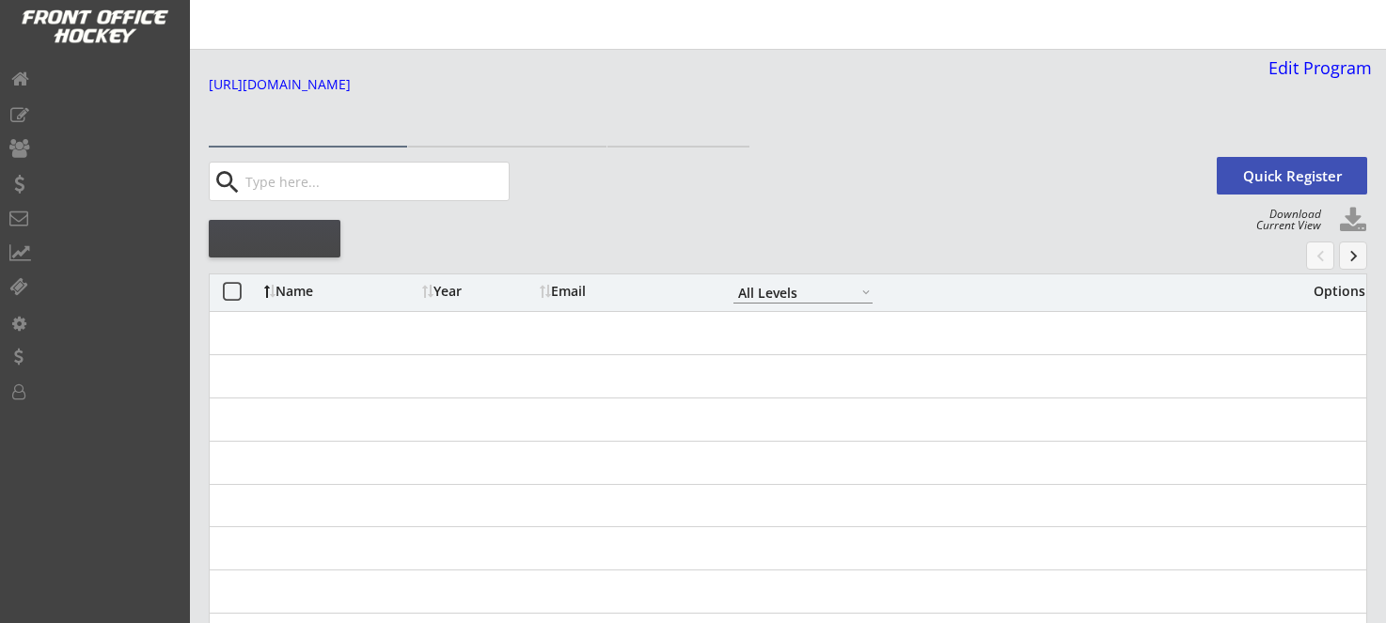
select select ""All Levels""
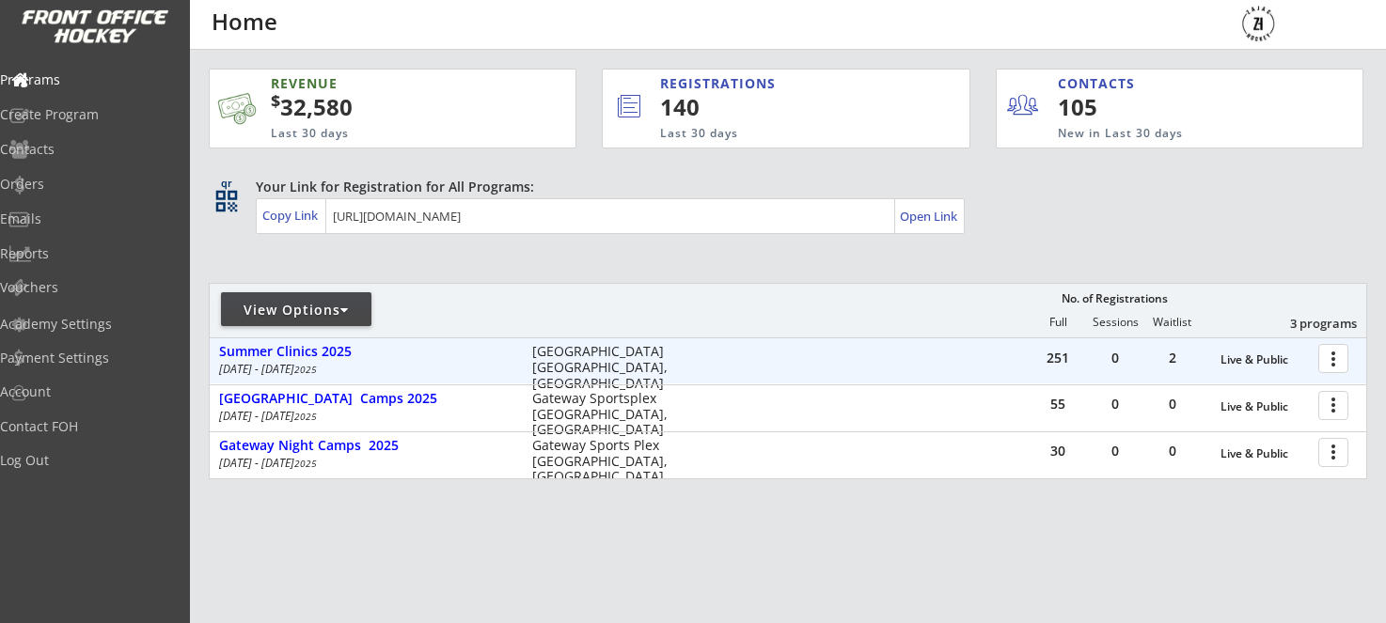
click at [1350, 369] on div at bounding box center [1336, 357] width 33 height 33
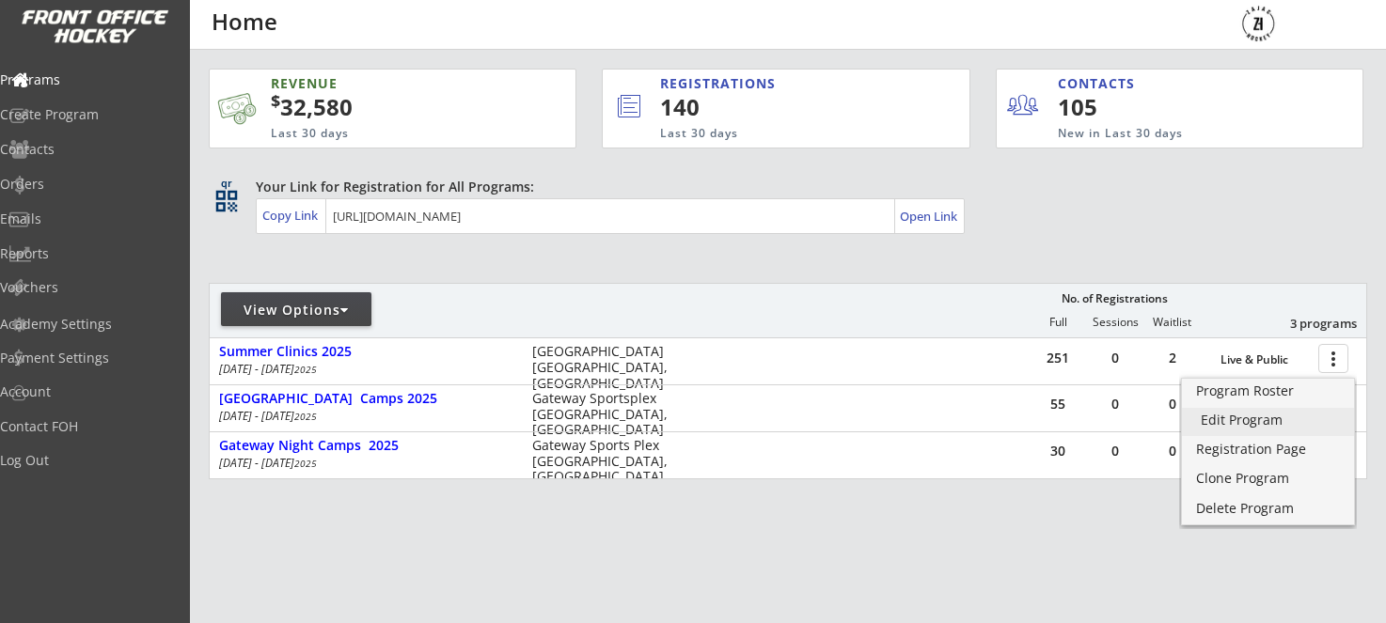
click at [1272, 429] on link "Edit Program" at bounding box center [1268, 422] width 172 height 28
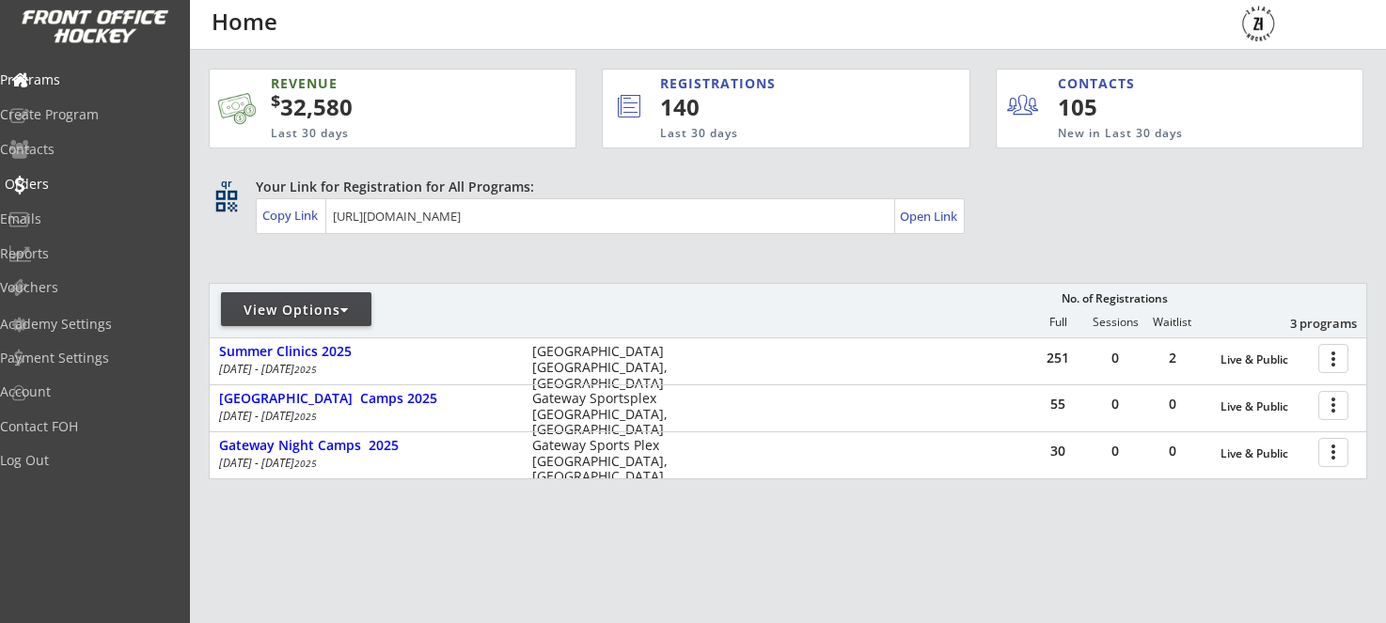
click at [51, 184] on div "Orders" at bounding box center [89, 184] width 169 height 13
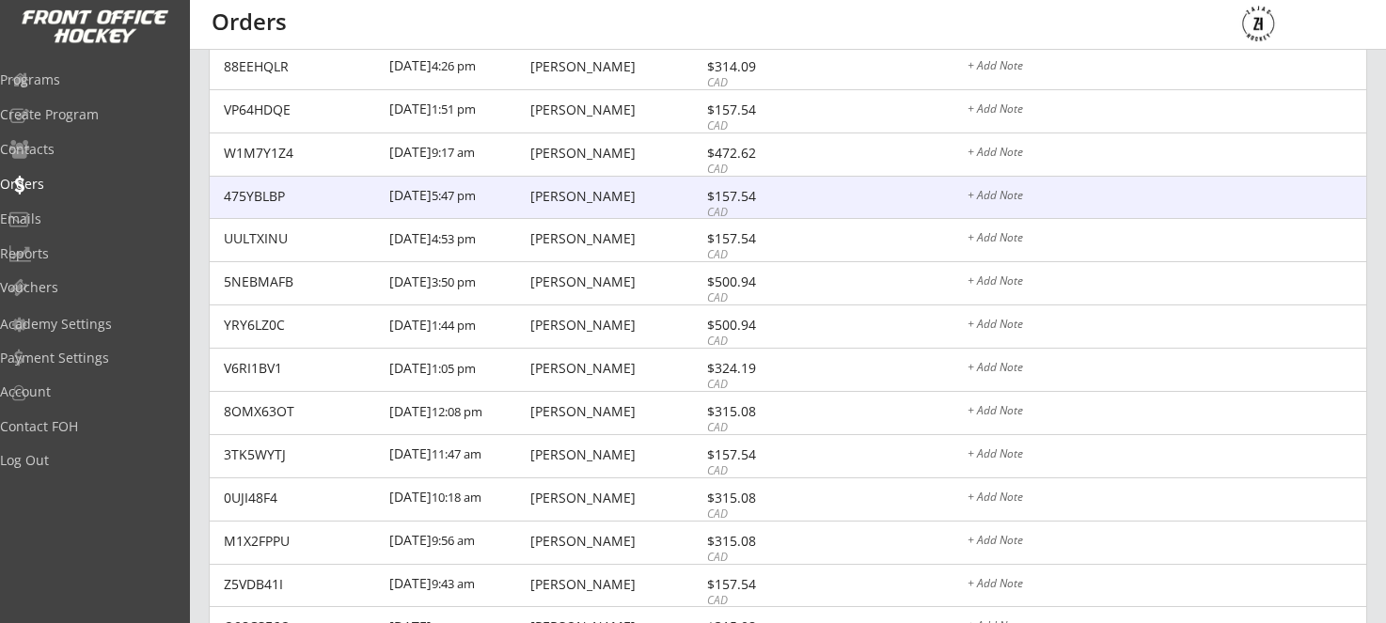
scroll to position [259, 0]
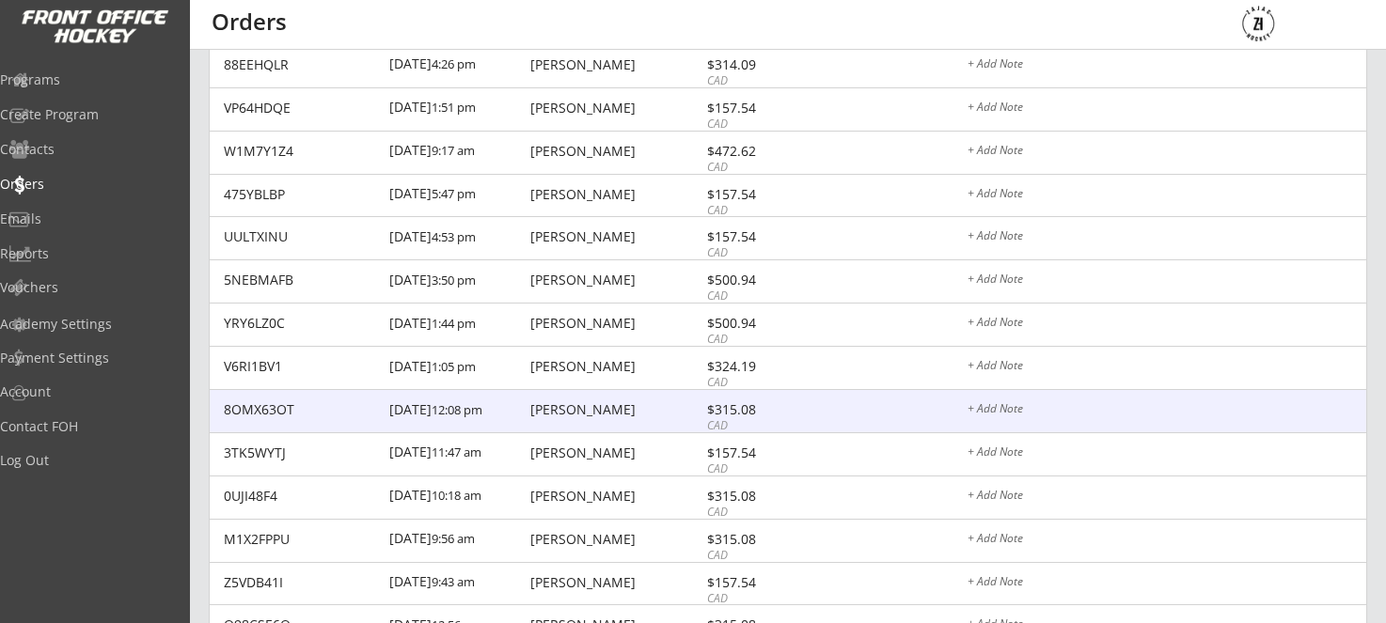
click at [564, 414] on div "[PERSON_NAME]" at bounding box center [615, 409] width 171 height 13
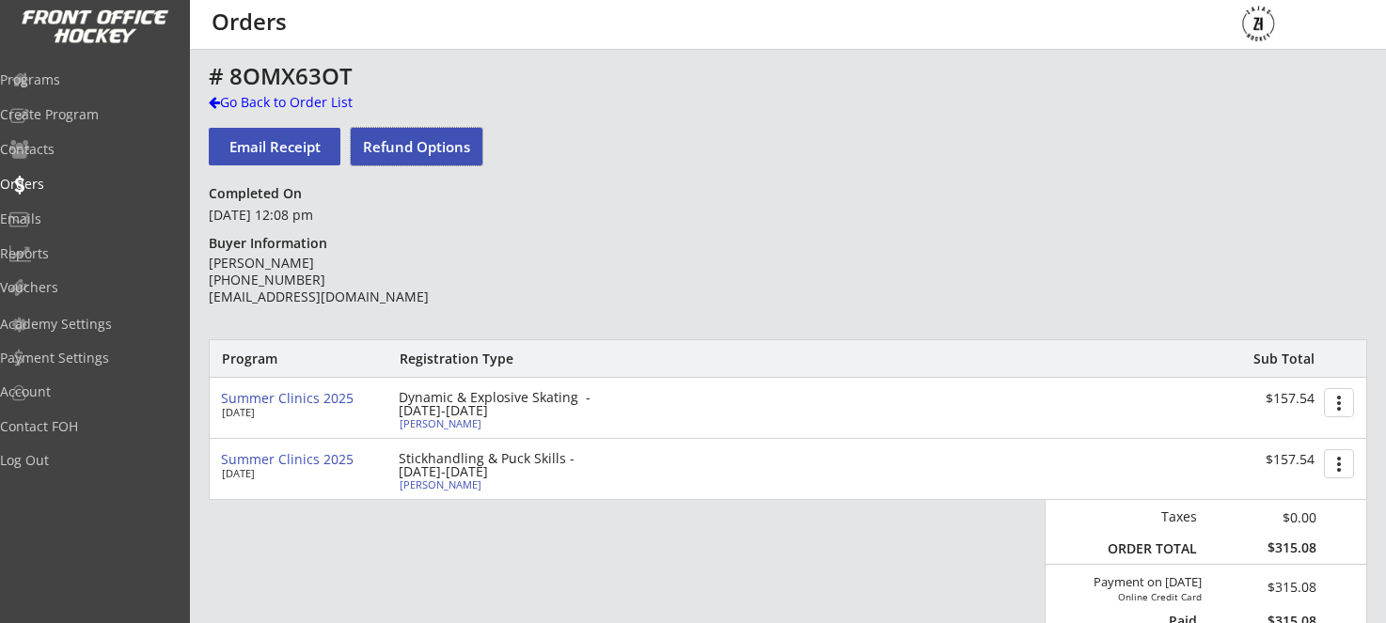
click at [434, 155] on button "Refund Options" at bounding box center [417, 147] width 132 height 38
select select ""No""
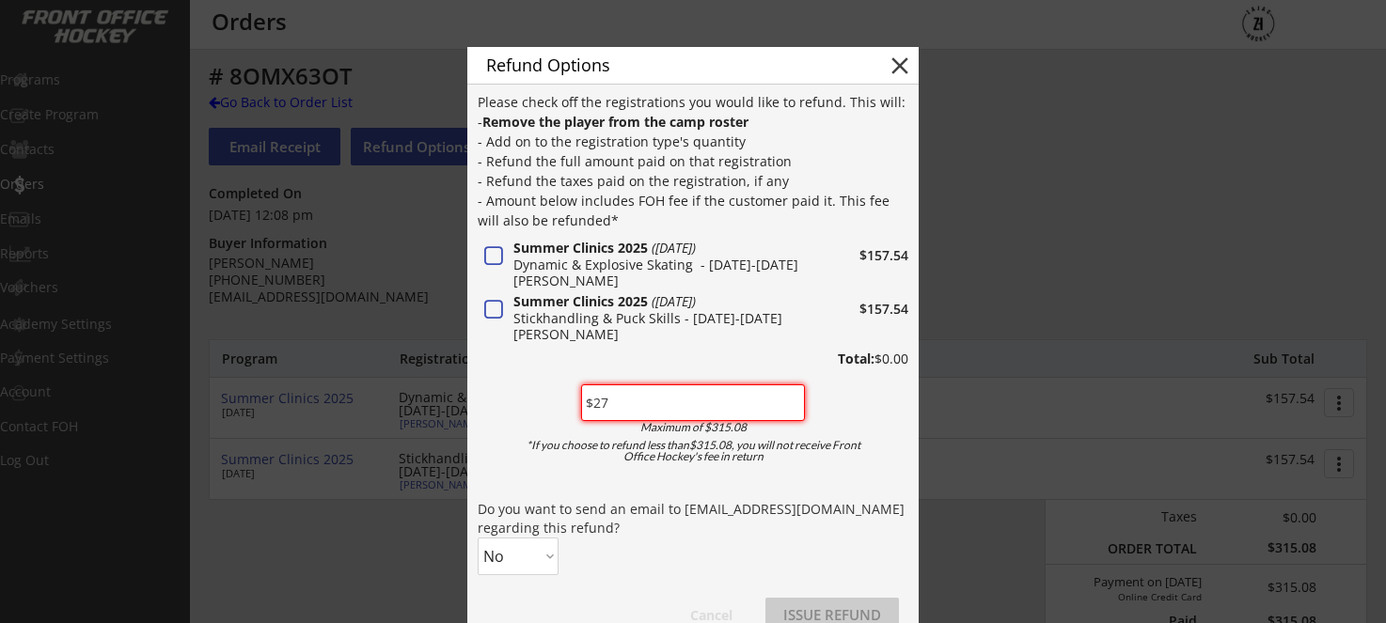
type input "$270"
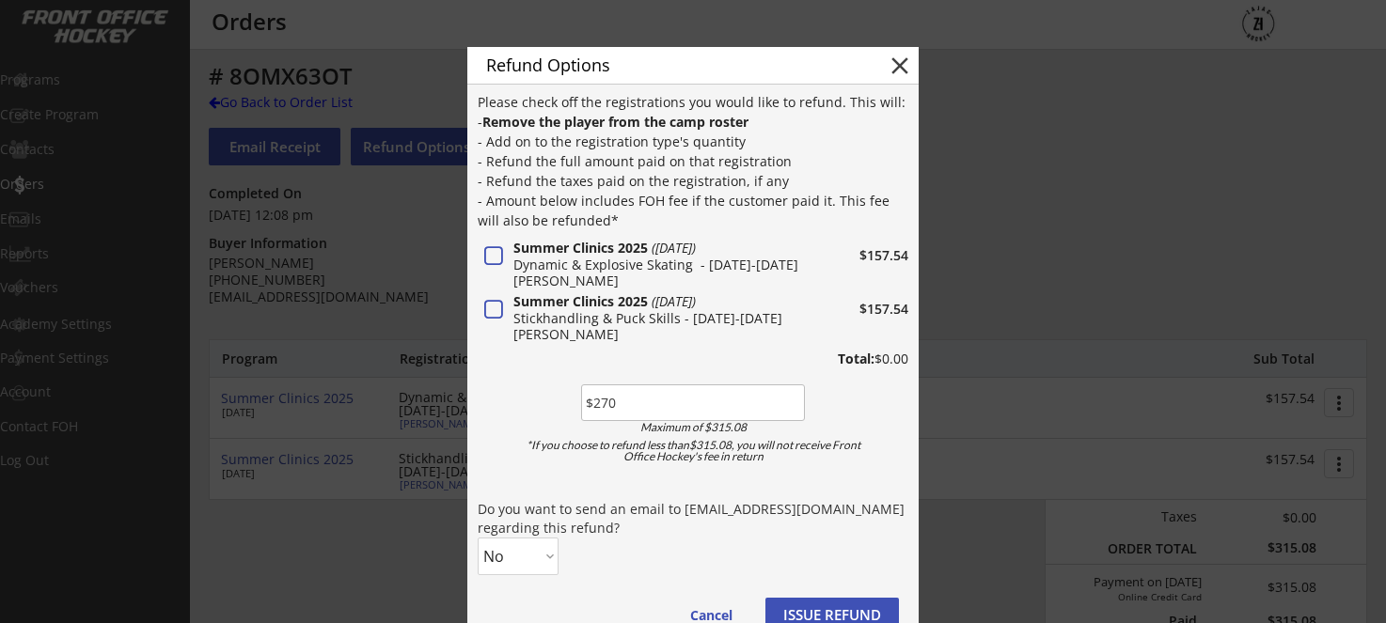
click at [532, 423] on div "Please check off the registrations you would like to refund. This will: - Remov…" at bounding box center [693, 371] width 431 height 558
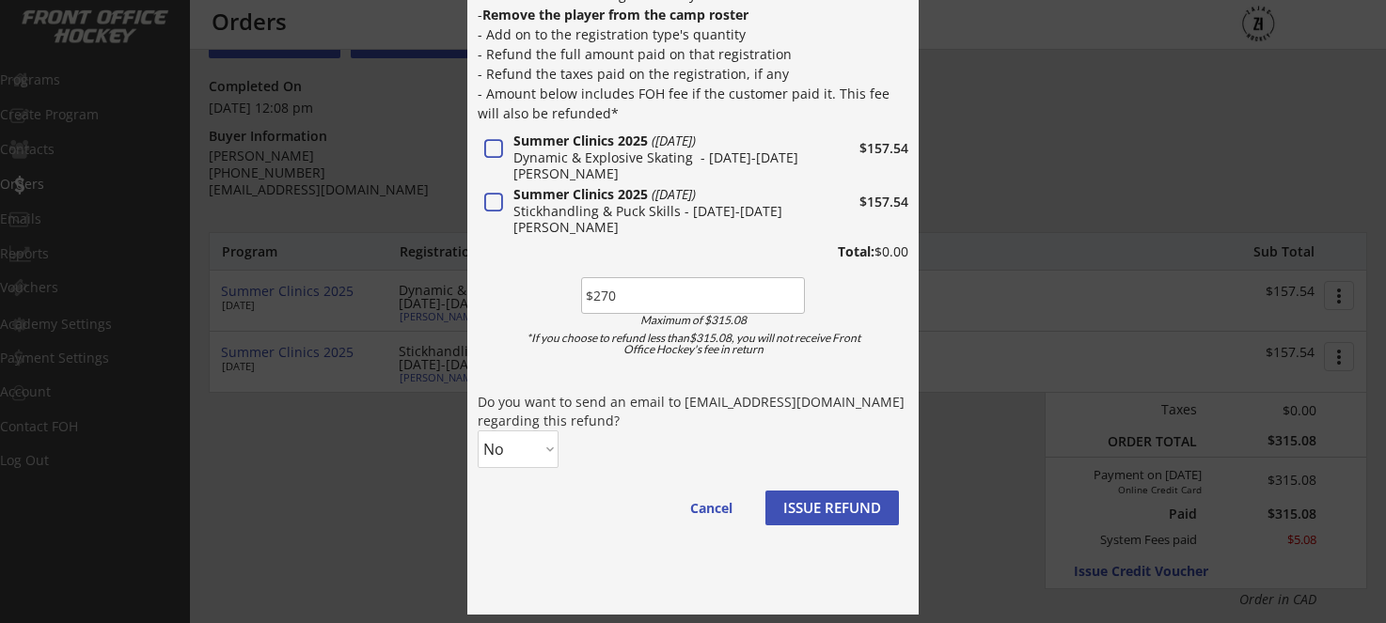
scroll to position [123, 1]
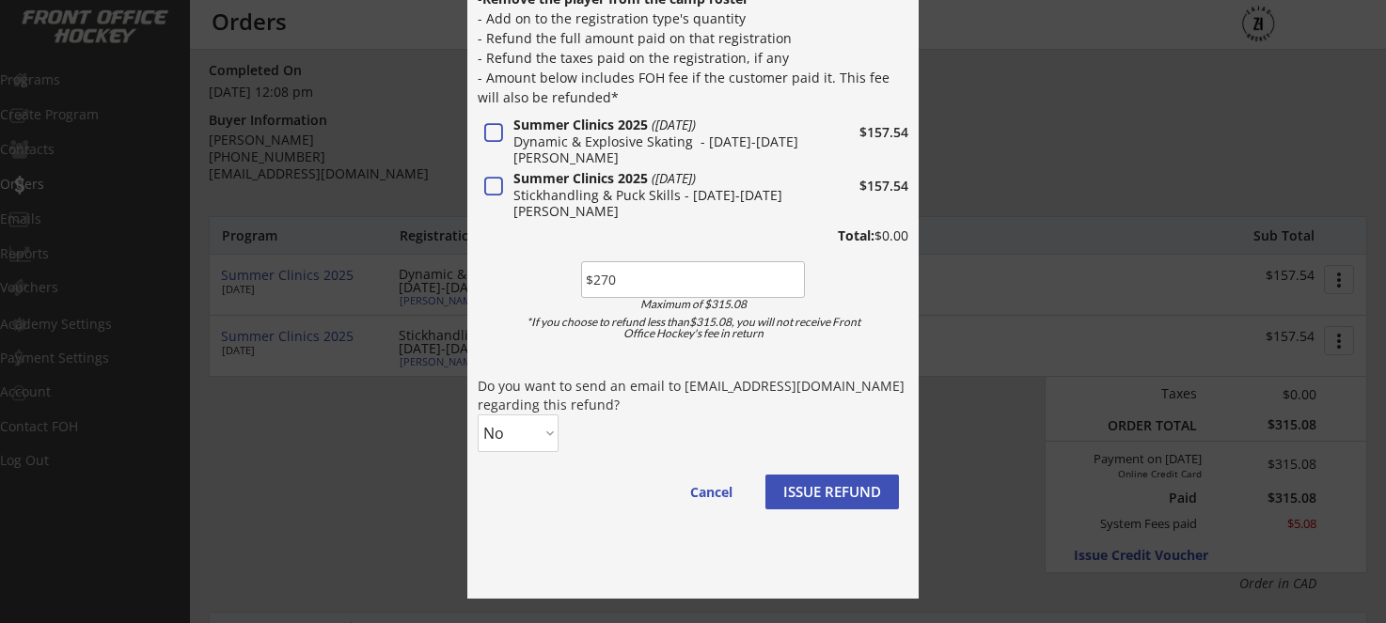
select select ""Yes""
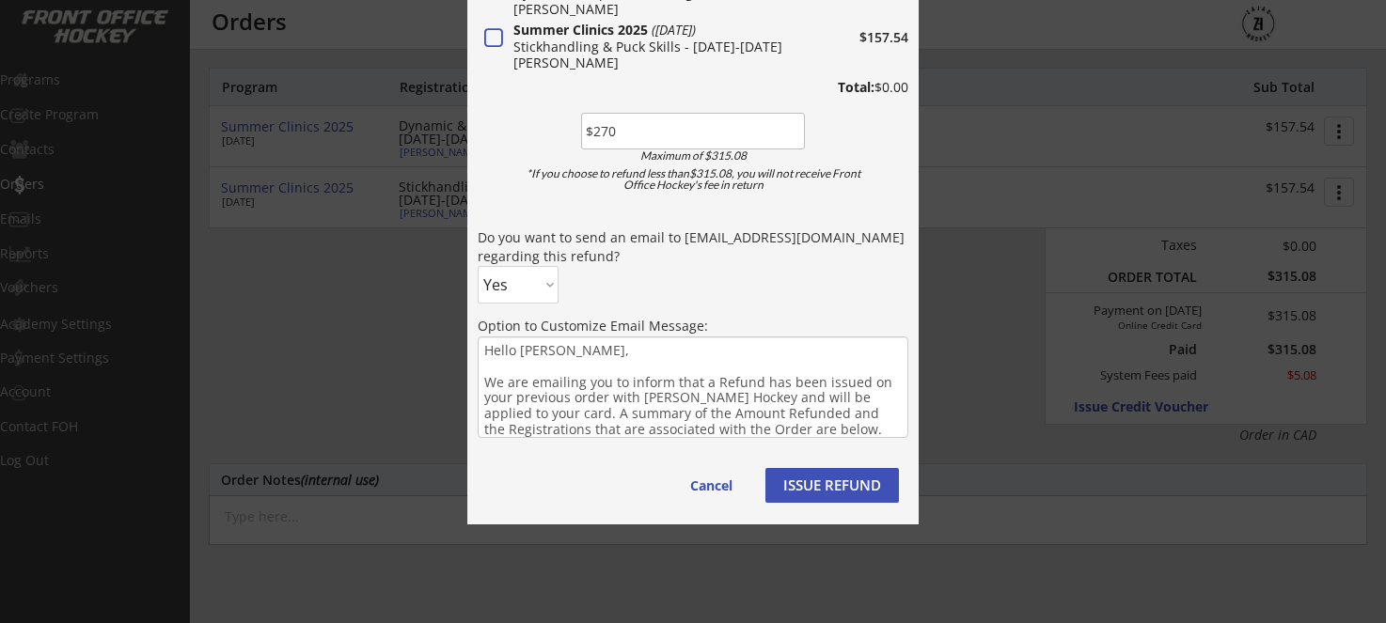
scroll to position [275, 0]
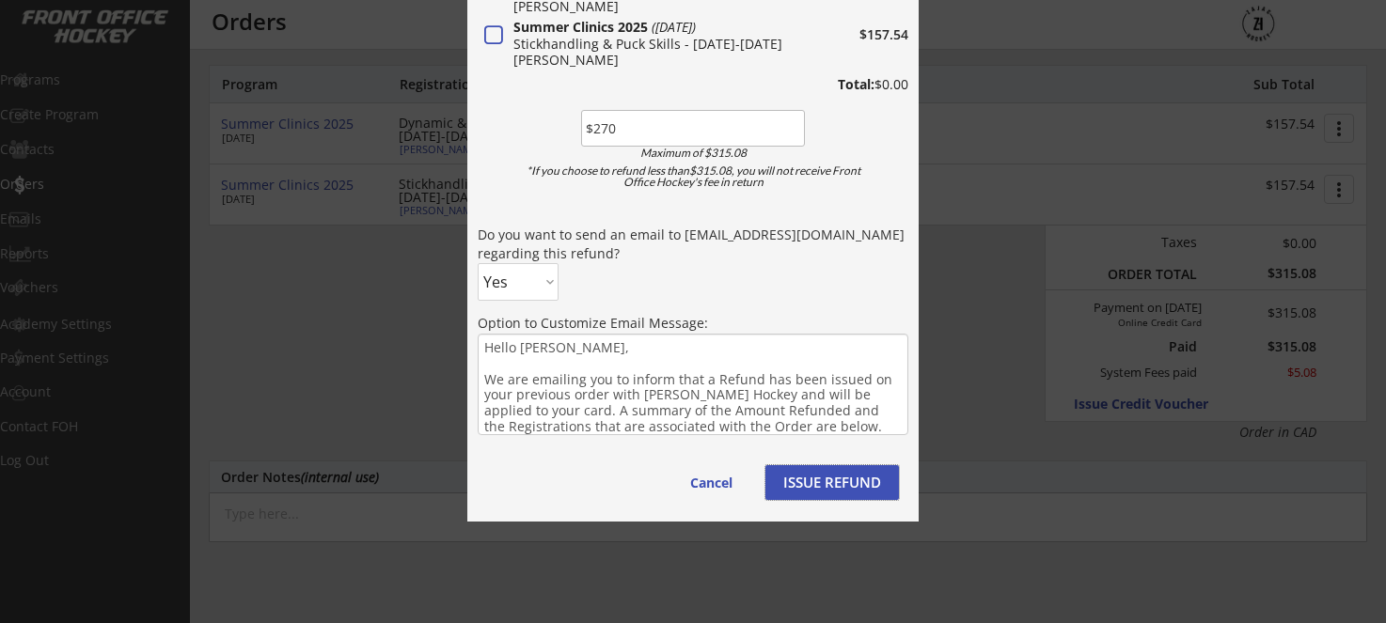
click at [851, 486] on button "ISSUE REFUND" at bounding box center [831, 482] width 133 height 35
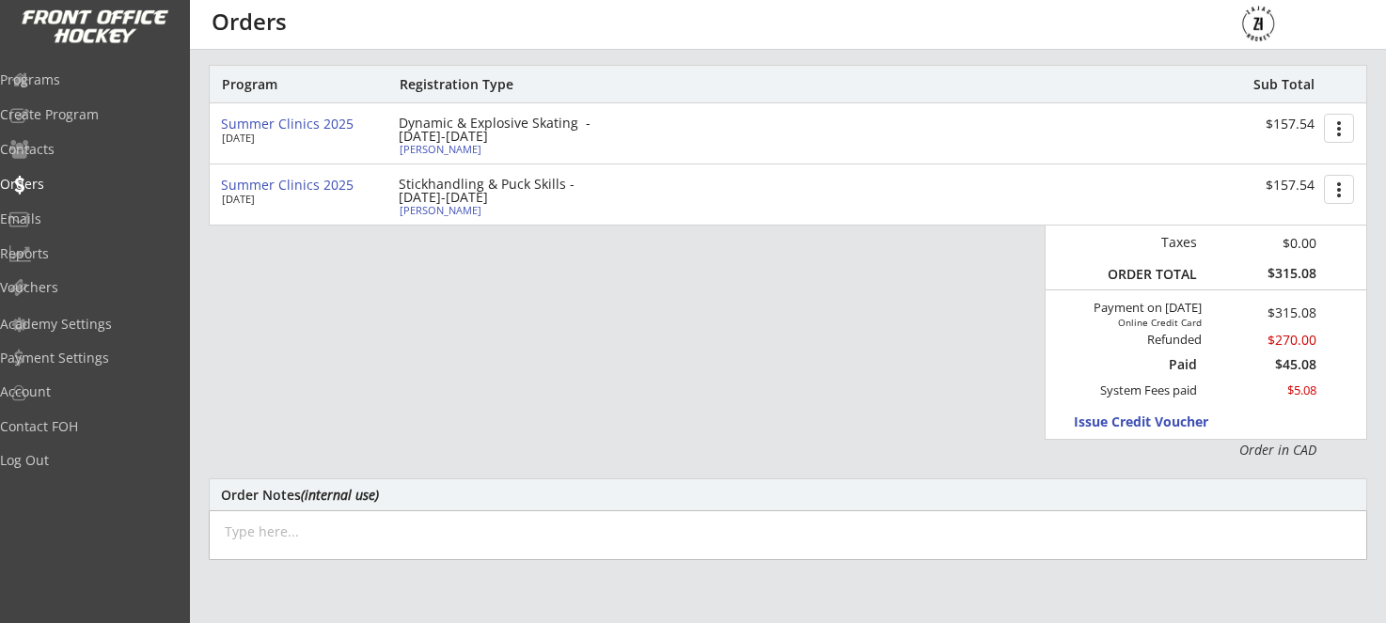
scroll to position [298, 0]
